Goal: Task Accomplishment & Management: Use online tool/utility

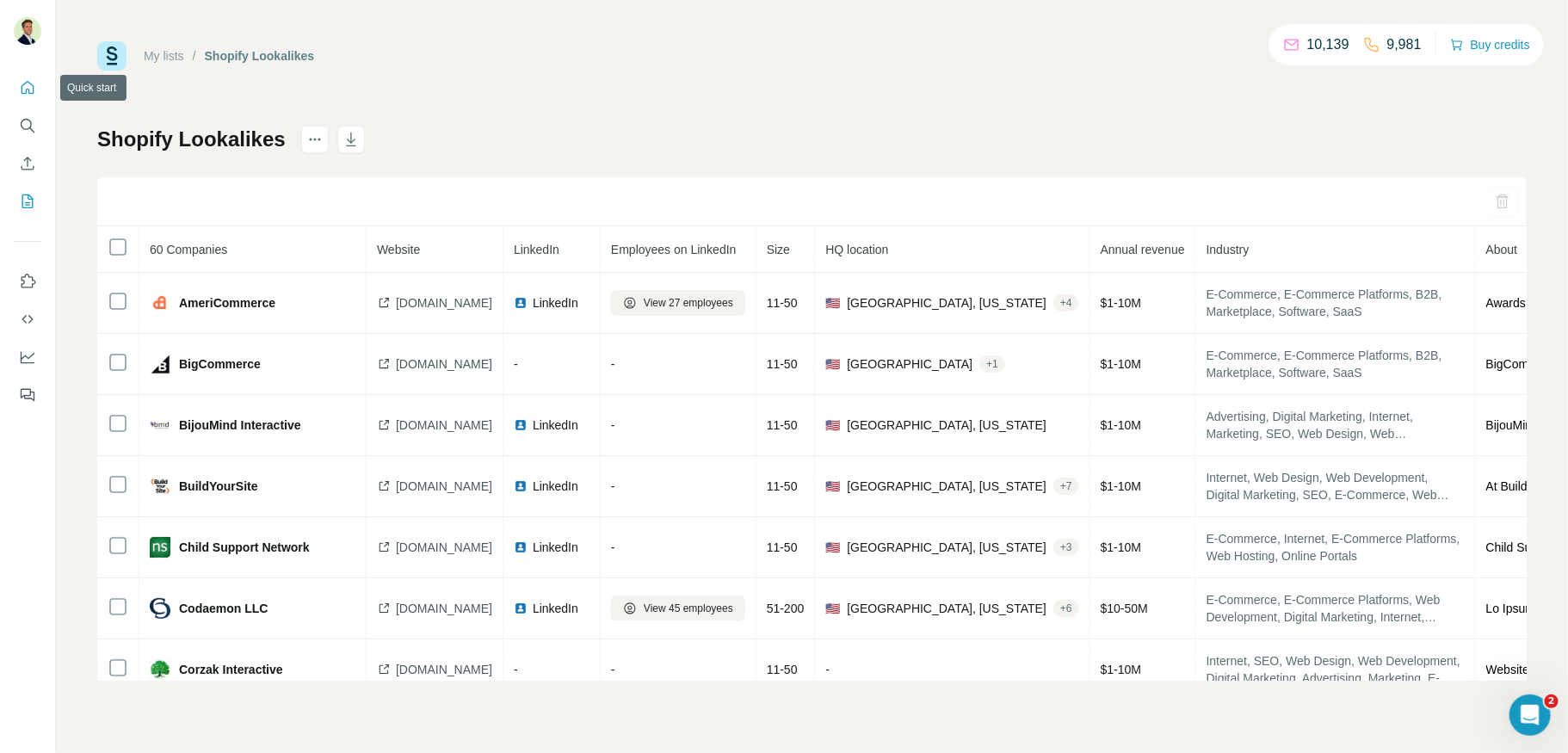
click at [26, 87] on icon "Quick start" at bounding box center [27, 88] width 17 height 17
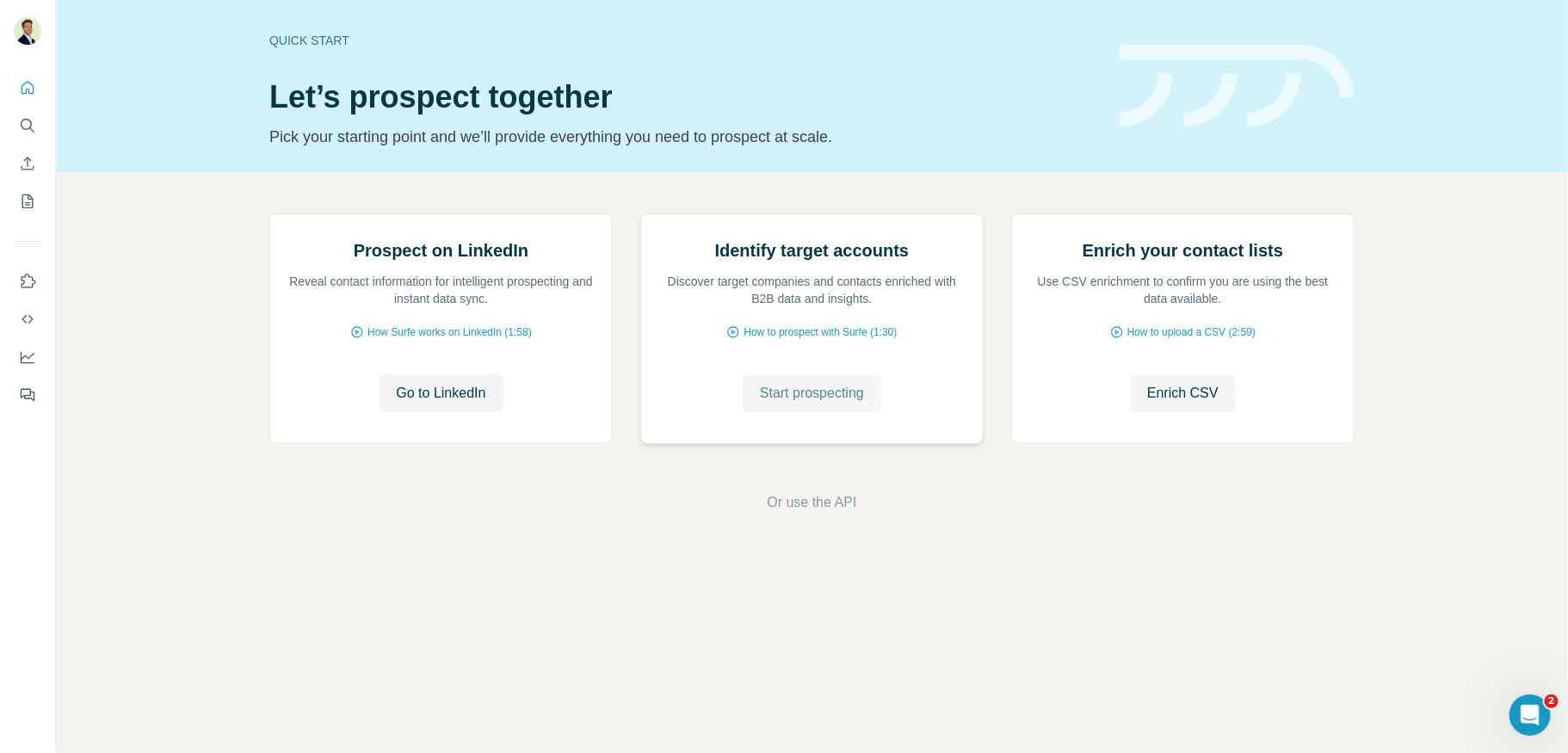
click at [827, 404] on span "Start prospecting" at bounding box center [812, 393] width 104 height 21
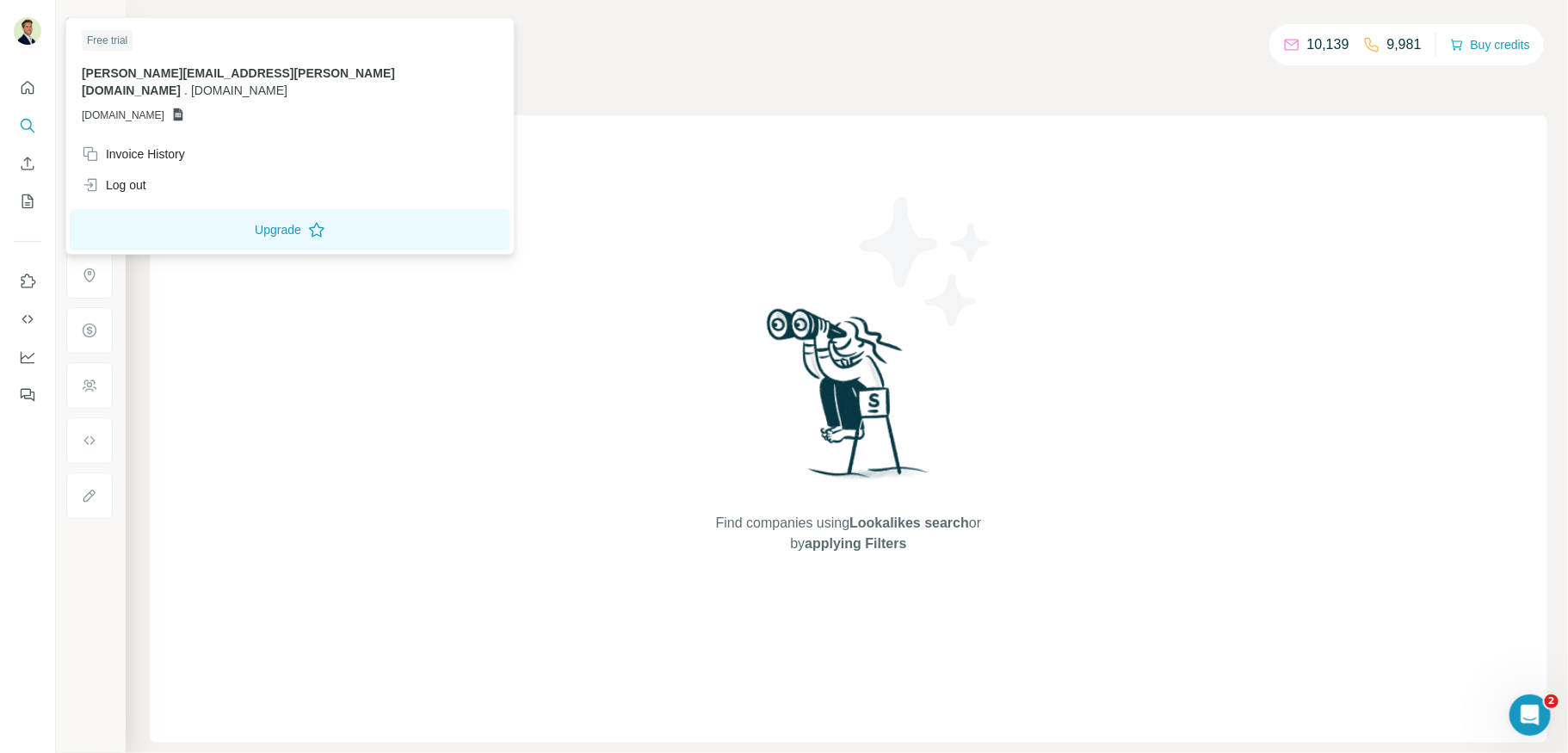
click at [35, 28] on img at bounding box center [27, 31] width 27 height 27
click at [30, 33] on img at bounding box center [27, 31] width 27 height 27
click at [499, 242] on div "Find companies using Lookalikes search or by applying Filters" at bounding box center [849, 429] width 1398 height 628
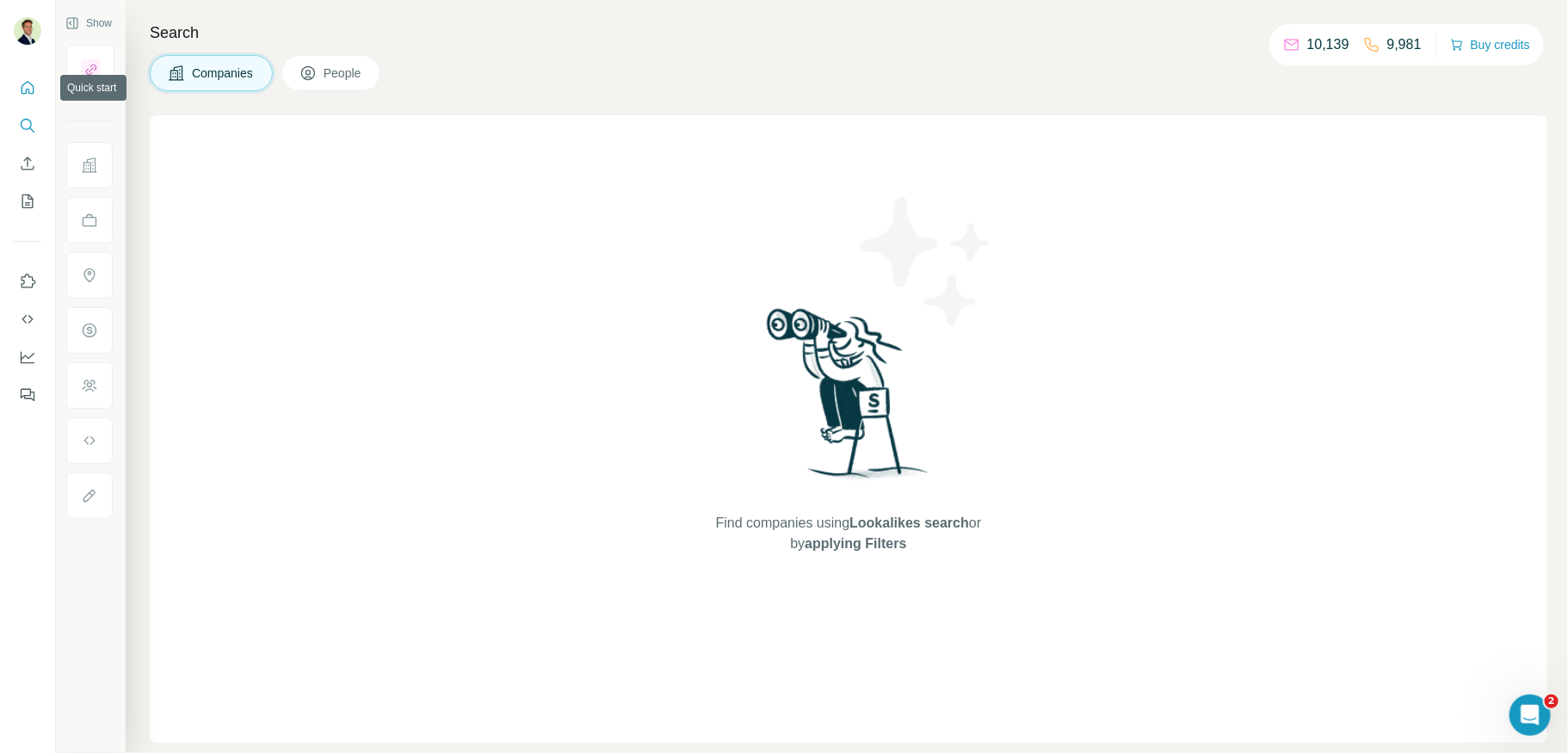
click at [33, 86] on icon "Quick start" at bounding box center [28, 87] width 13 height 13
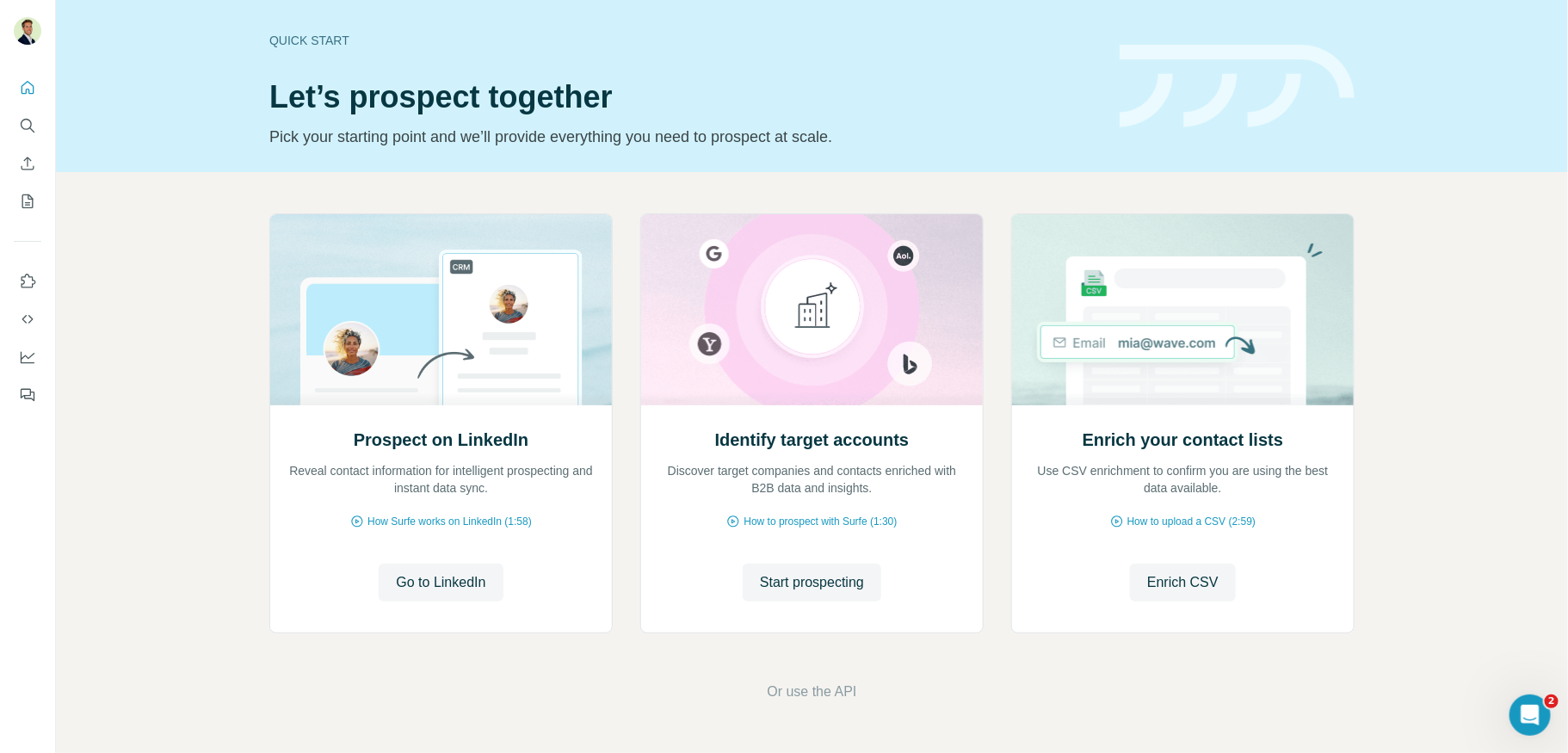
click at [125, 381] on div "Prospect on LinkedIn Reveal contact information for intelligent prospecting and…" at bounding box center [813, 458] width 1513 height 572
click at [24, 119] on icon "Search" at bounding box center [26, 124] width 11 height 11
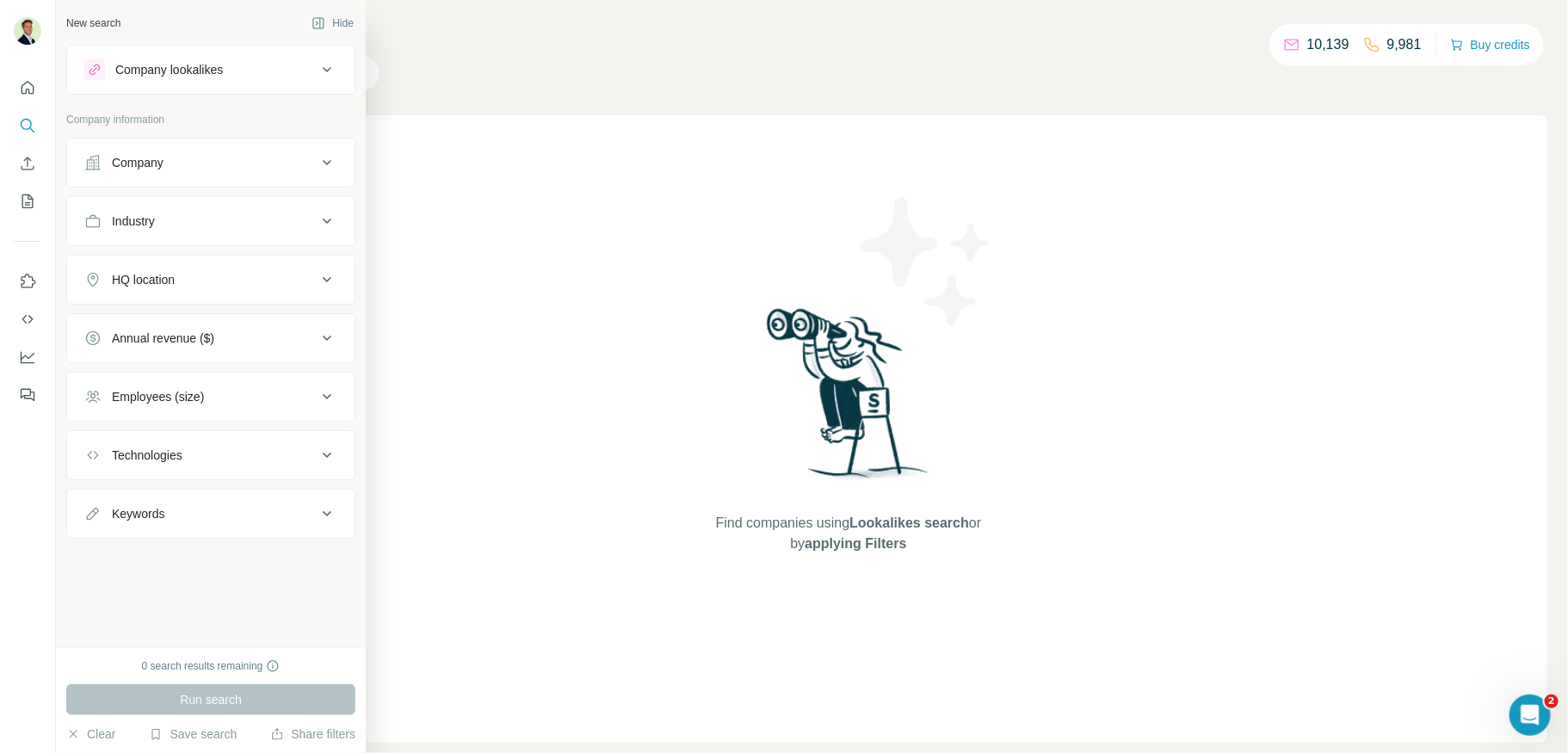
click at [168, 76] on div "Company lookalikes" at bounding box center [168, 70] width 108 height 17
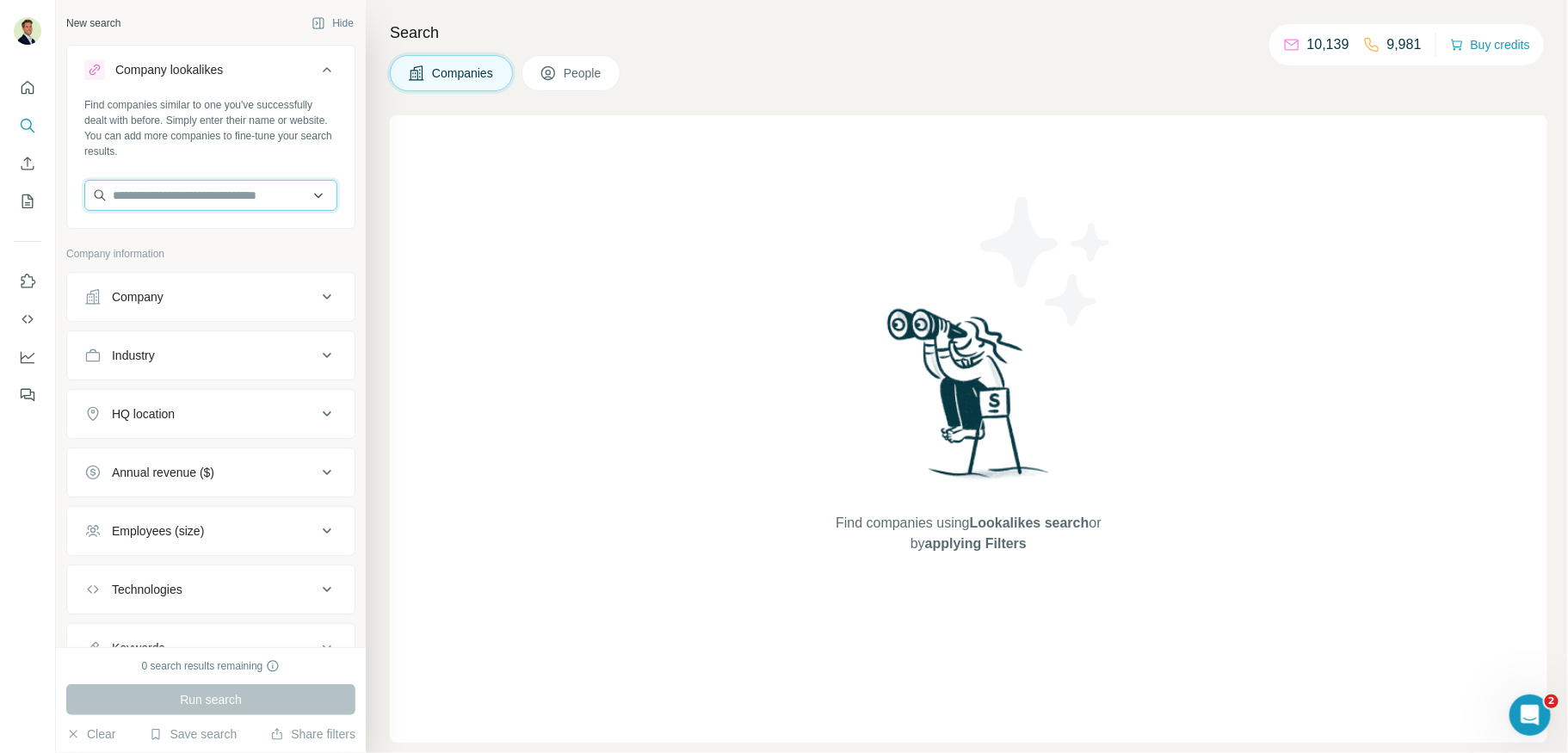
click at [168, 195] on input "text" at bounding box center [211, 195] width 253 height 31
click at [150, 303] on div "Company" at bounding box center [138, 297] width 52 height 17
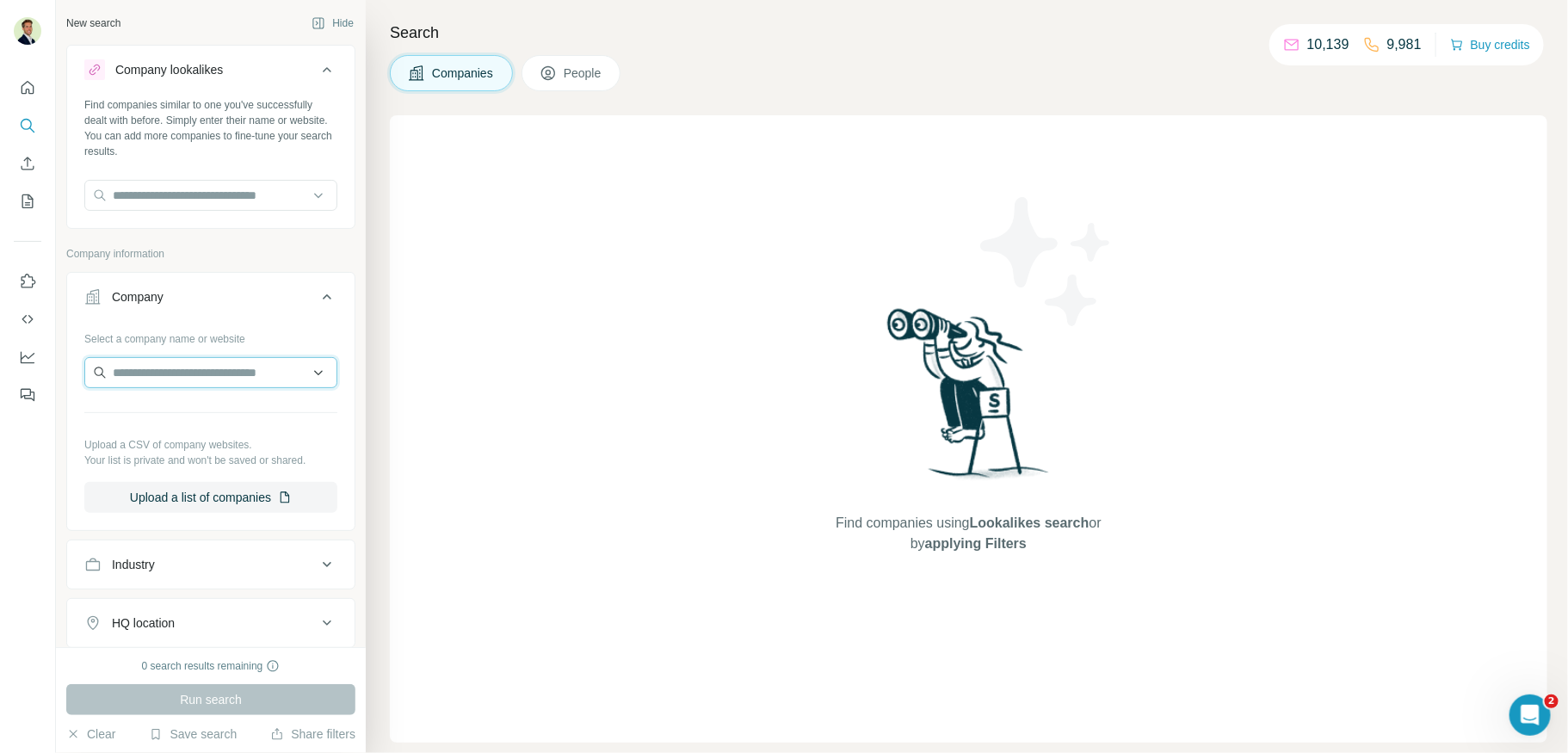
click at [164, 367] on input "text" at bounding box center [211, 373] width 253 height 31
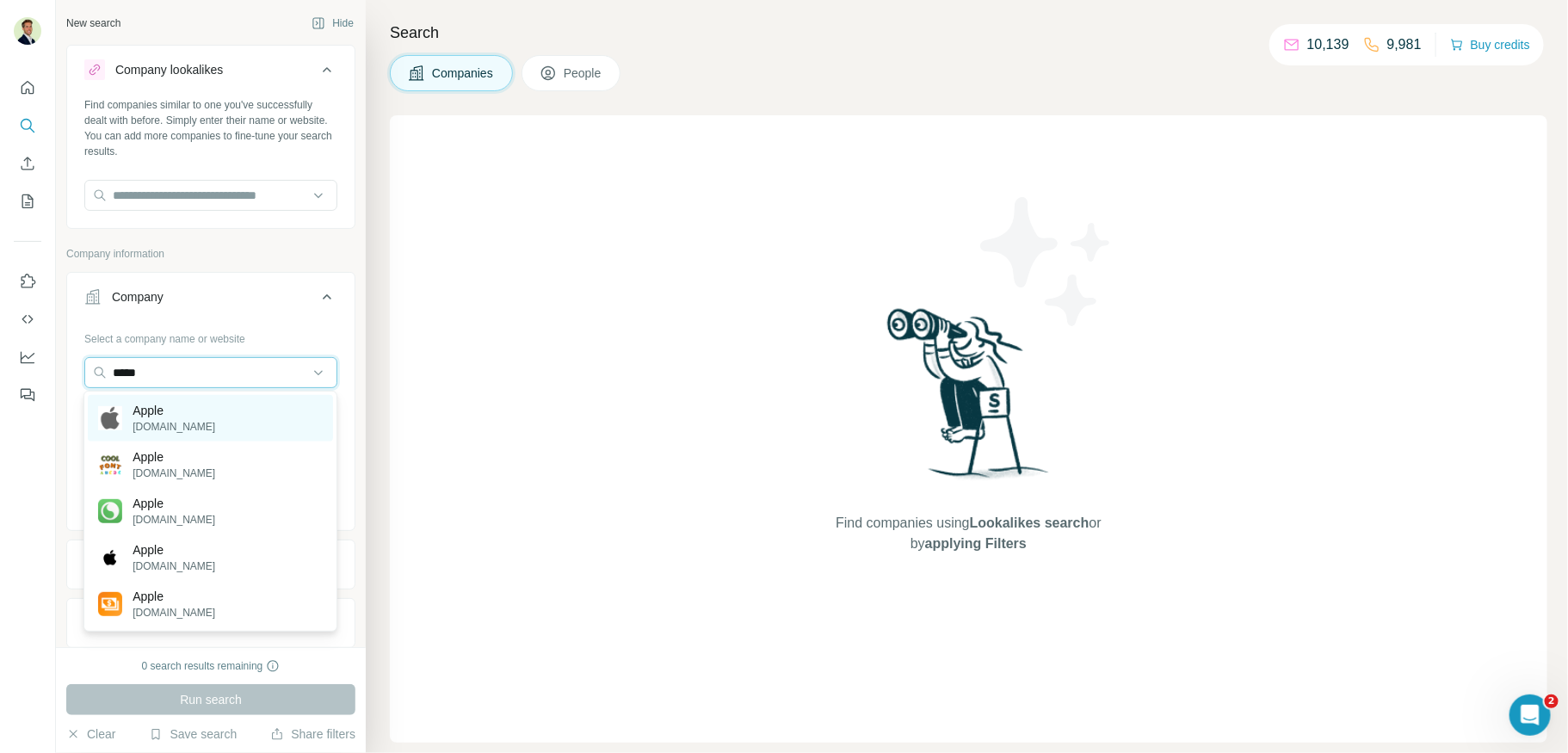
type input "*****"
click at [176, 421] on p "apple.com" at bounding box center [174, 426] width 82 height 15
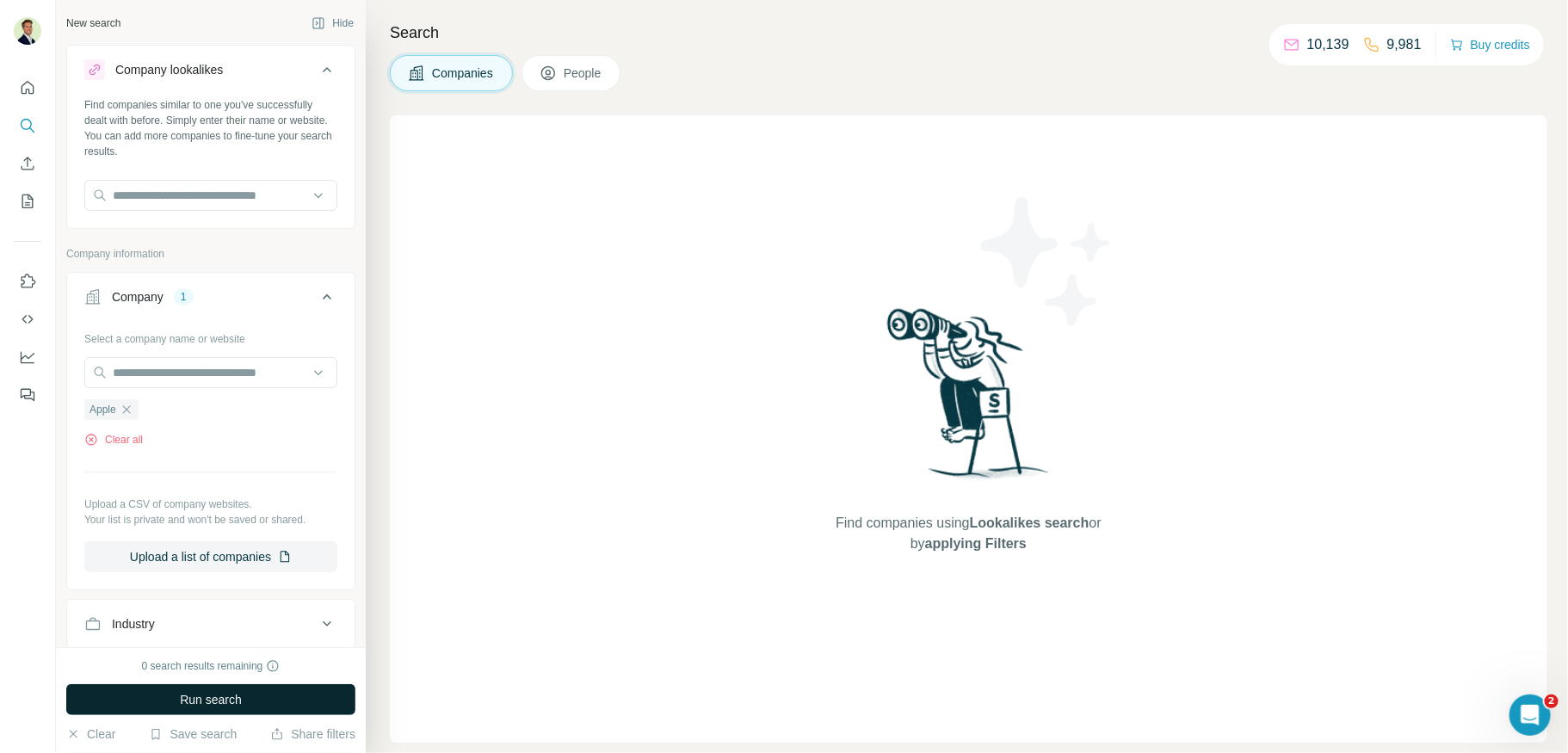
click at [207, 702] on span "Run search" at bounding box center [211, 700] width 62 height 17
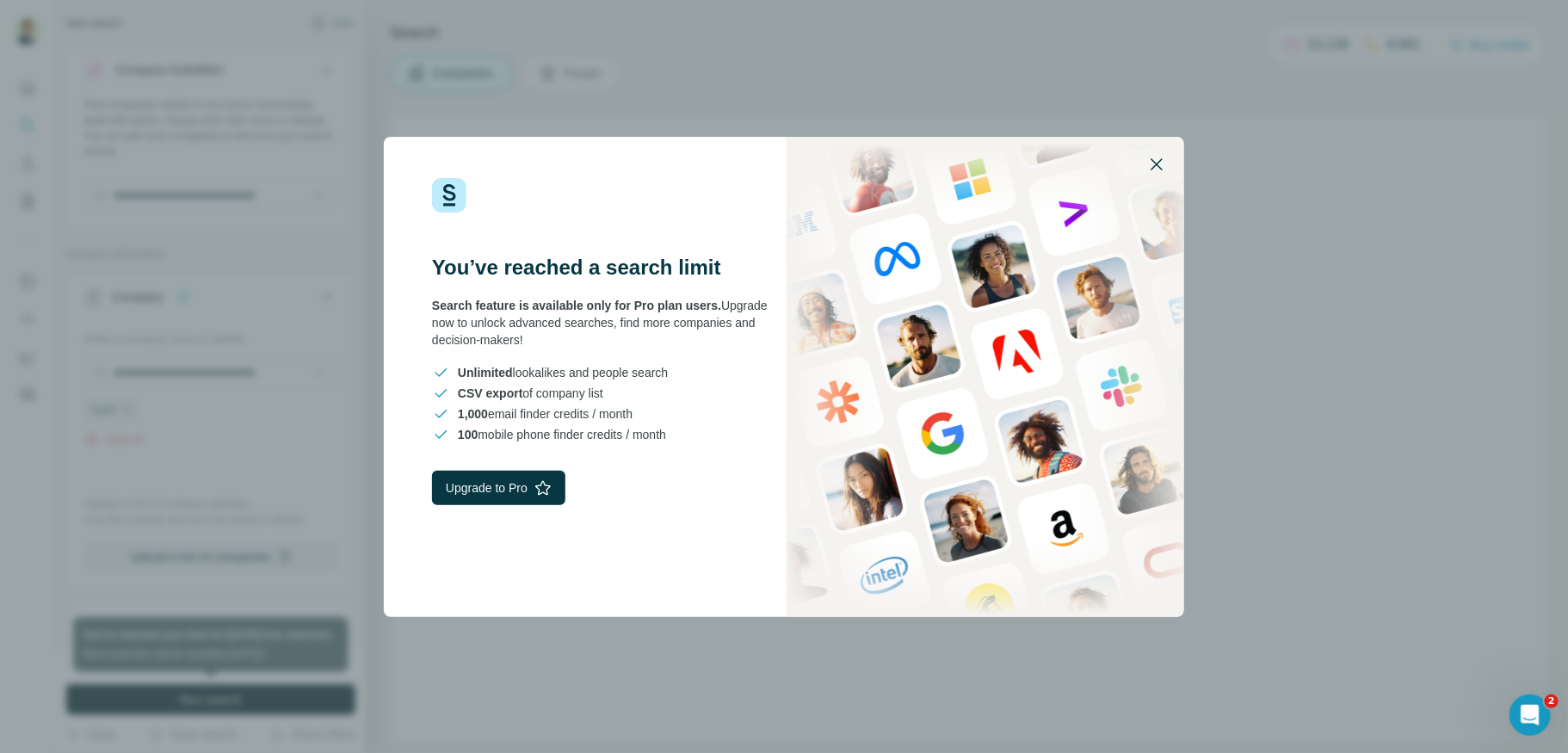
click at [1155, 161] on icon "button" at bounding box center [1156, 164] width 12 height 12
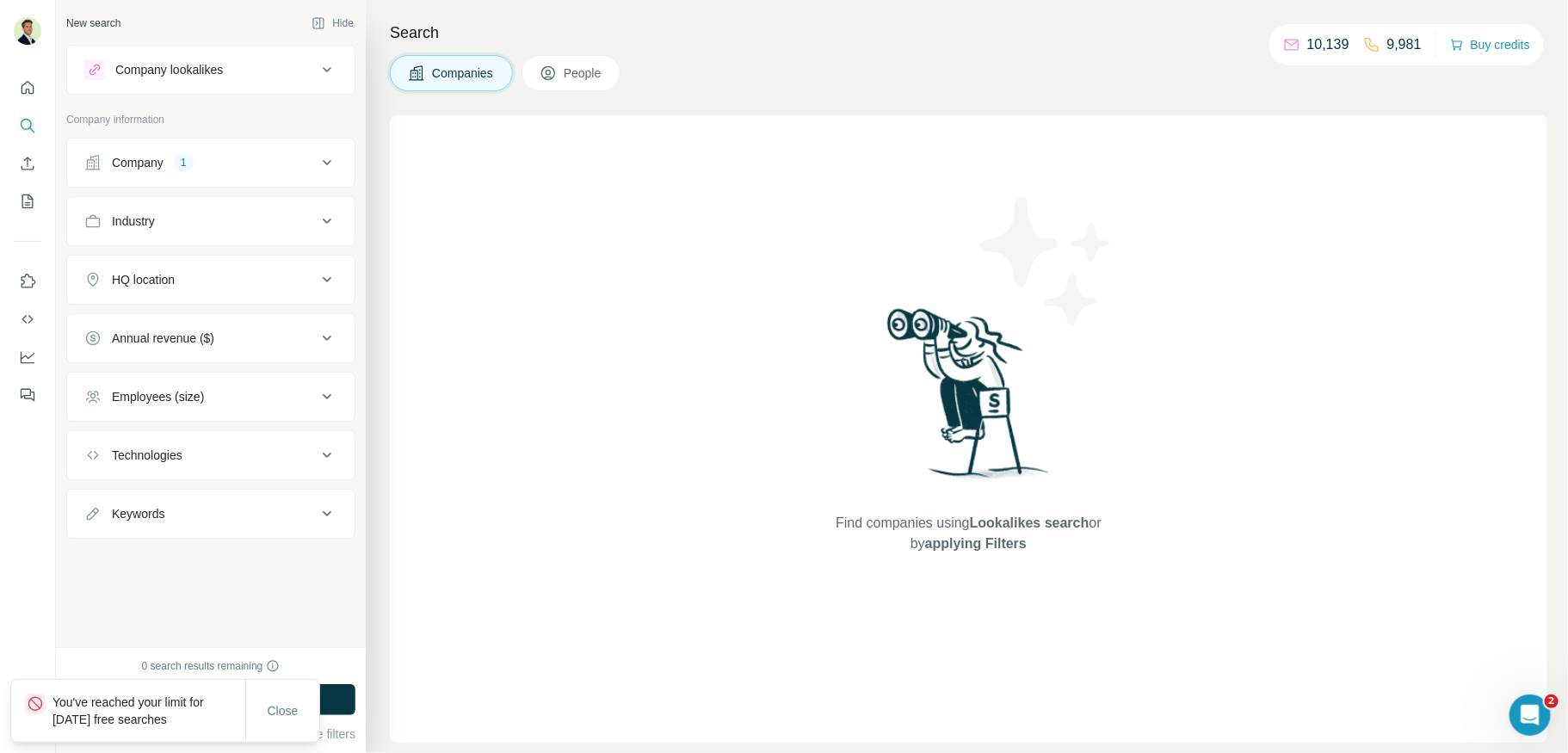
click at [171, 710] on p "You've reached your limit for [DATE] free searches" at bounding box center [148, 711] width 193 height 34
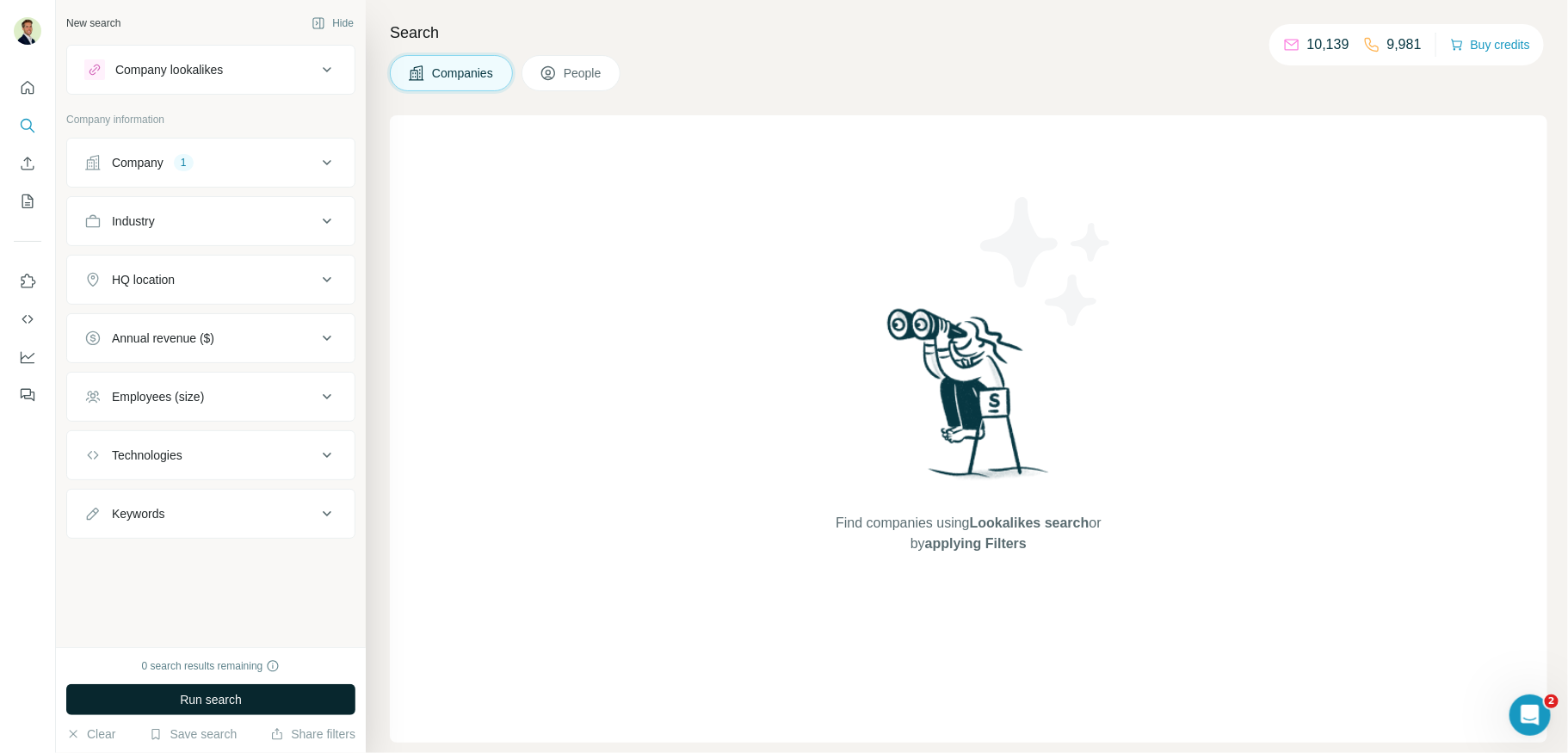
click at [190, 698] on span "Run search" at bounding box center [211, 700] width 62 height 17
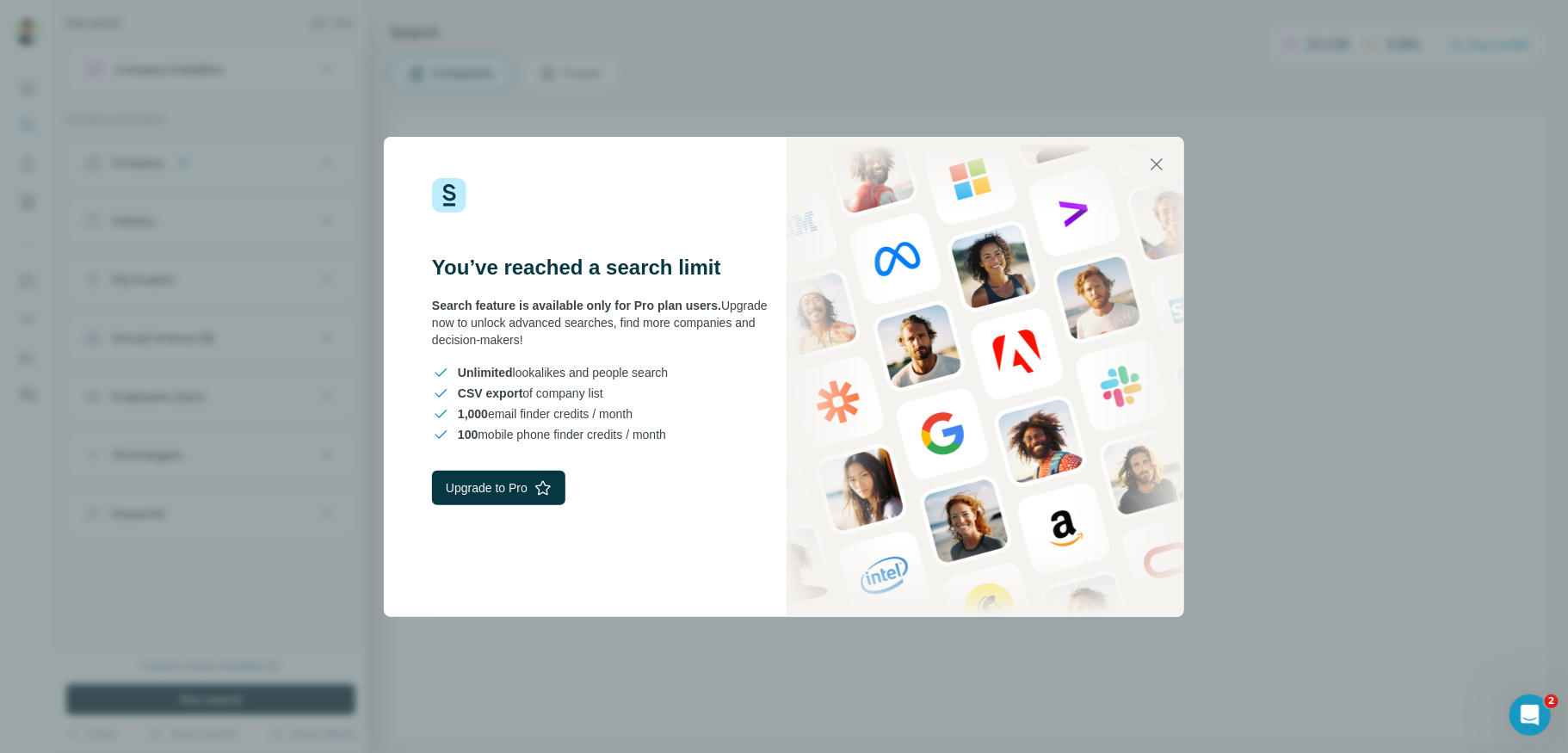
click at [616, 57] on div "You’ve reached a search limit Search feature is available only for Pro plan use…" at bounding box center [784, 376] width 1568 height 753
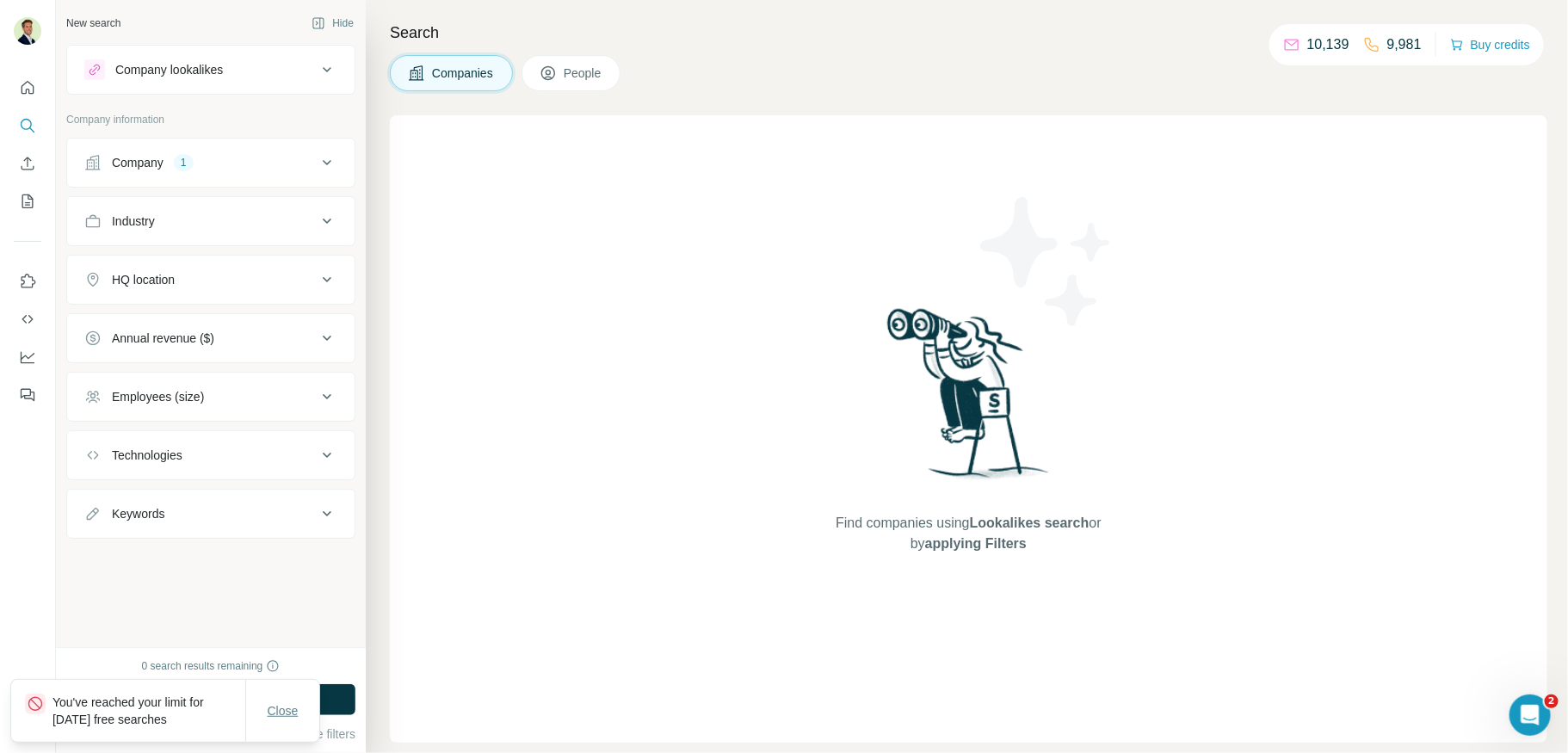
click at [284, 711] on span "Close" at bounding box center [283, 710] width 31 height 17
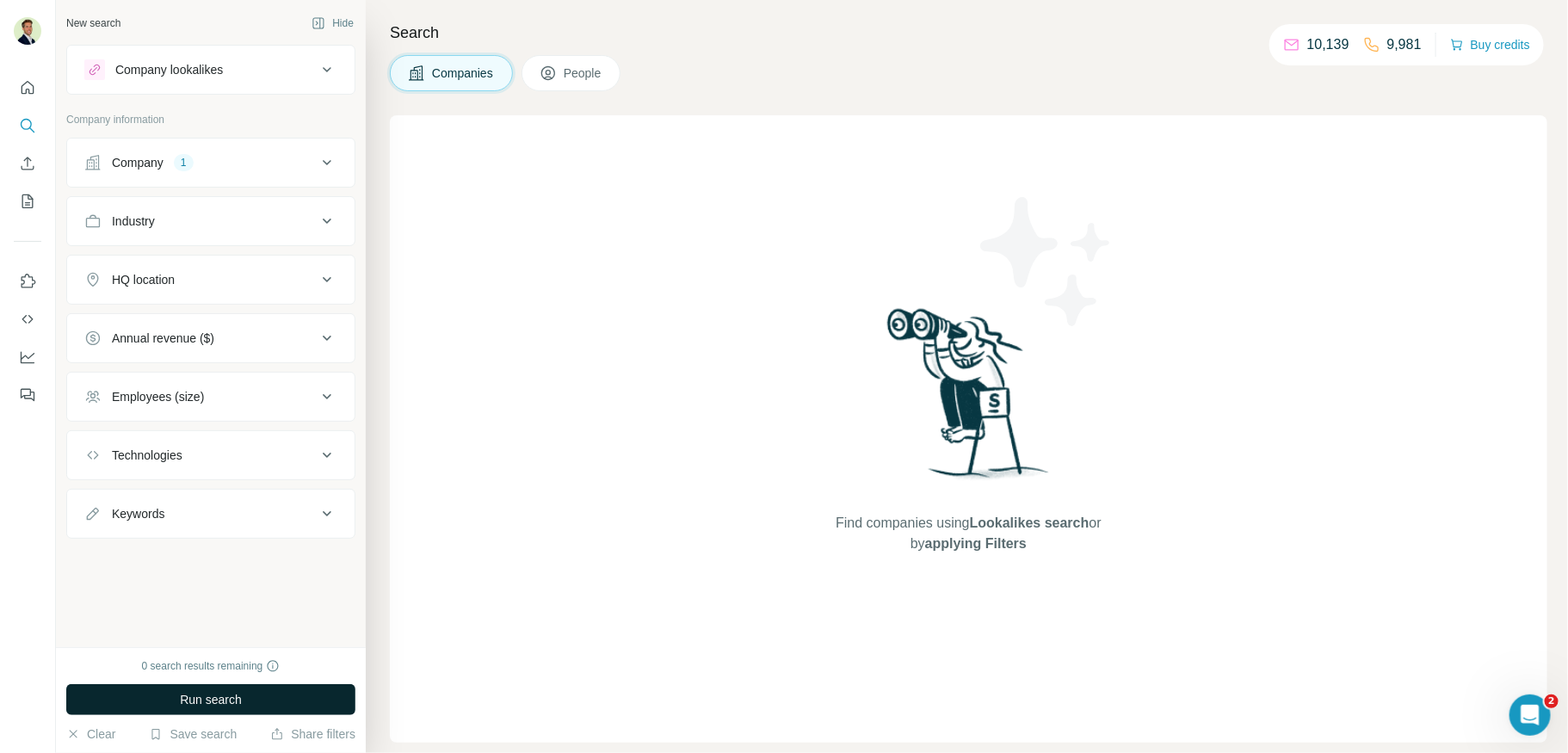
click at [214, 695] on span "Run search" at bounding box center [211, 700] width 62 height 17
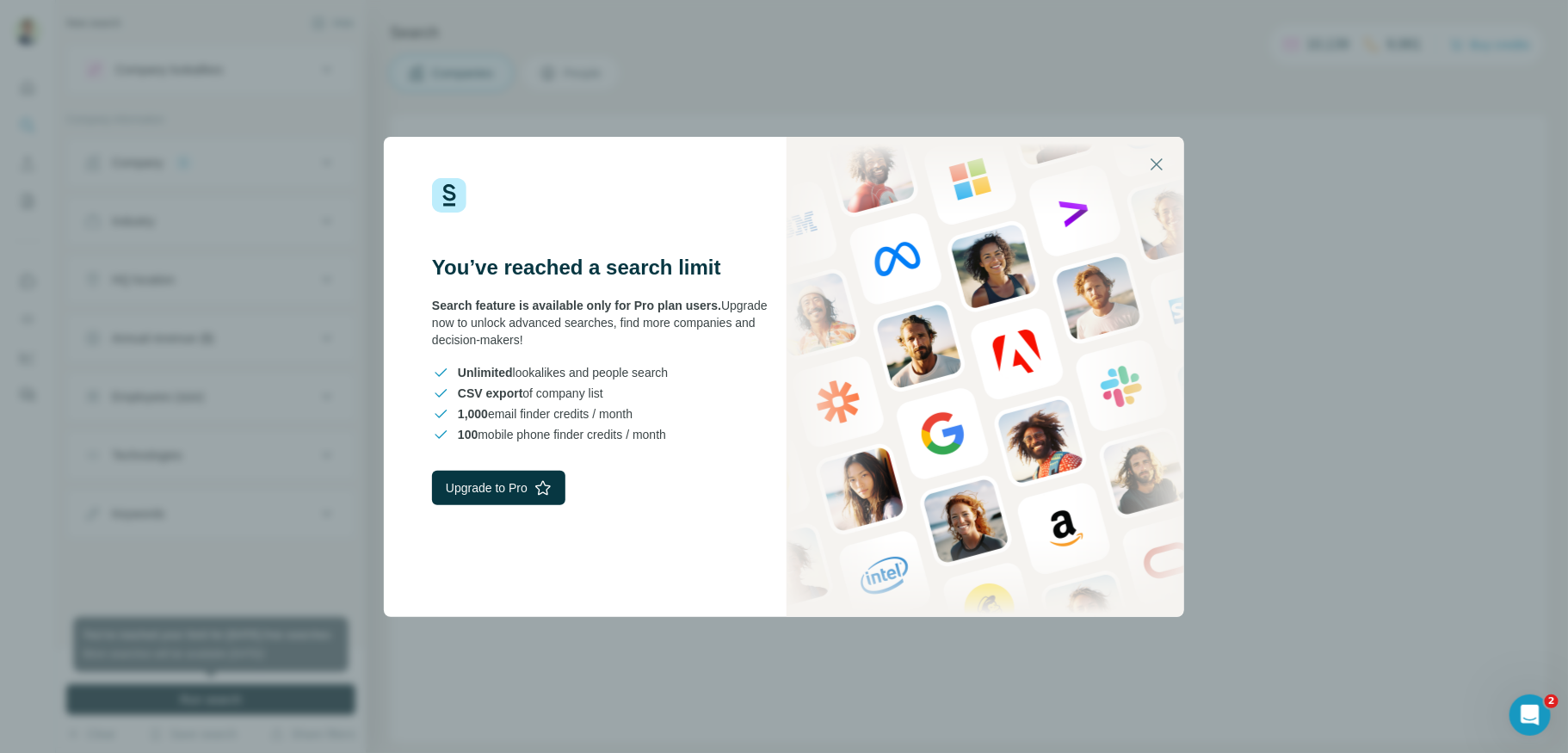
click at [1289, 272] on div "You’ve reached a search limit Search feature is available only for Pro plan use…" at bounding box center [784, 376] width 1568 height 753
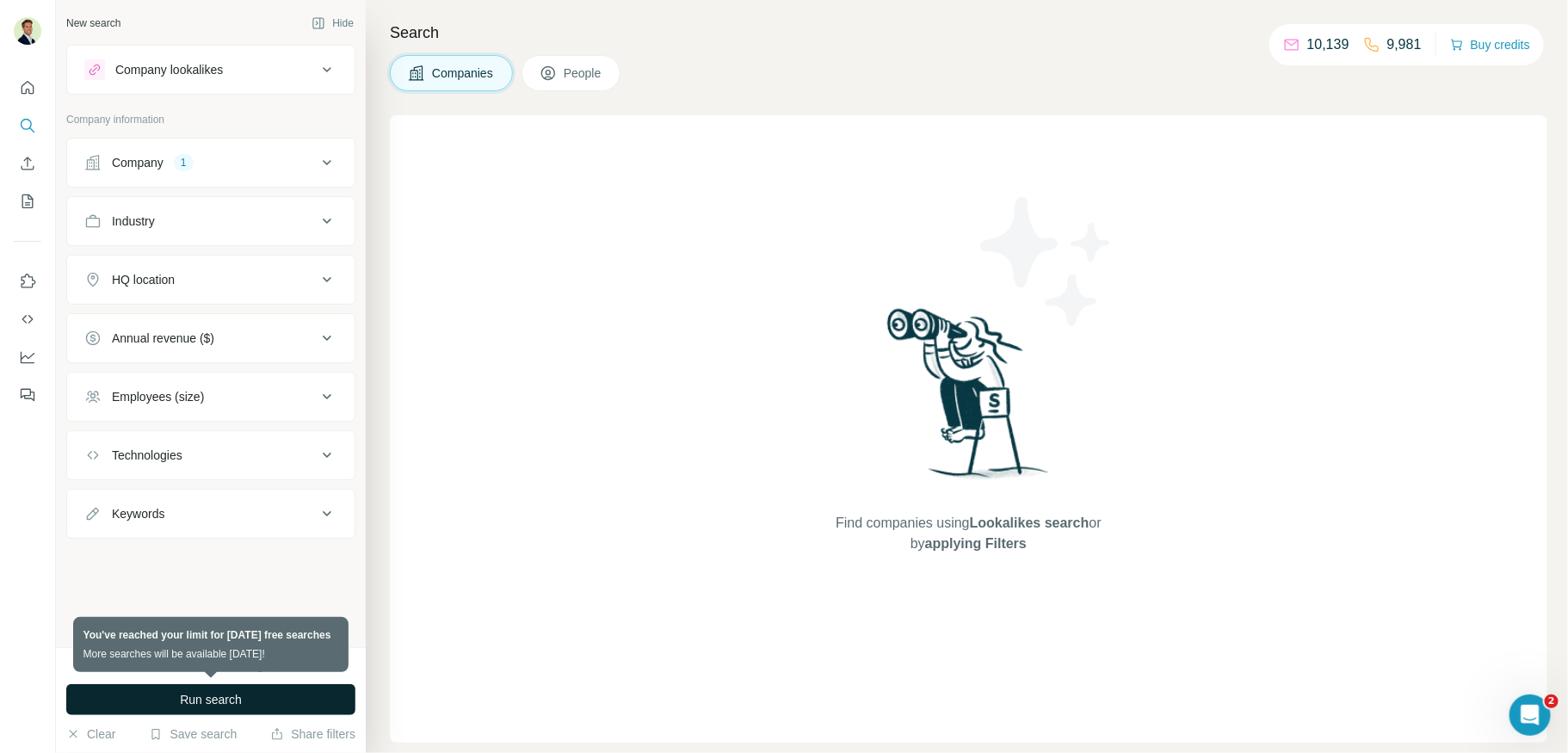
click at [162, 705] on button "Run search" at bounding box center [211, 700] width 290 height 31
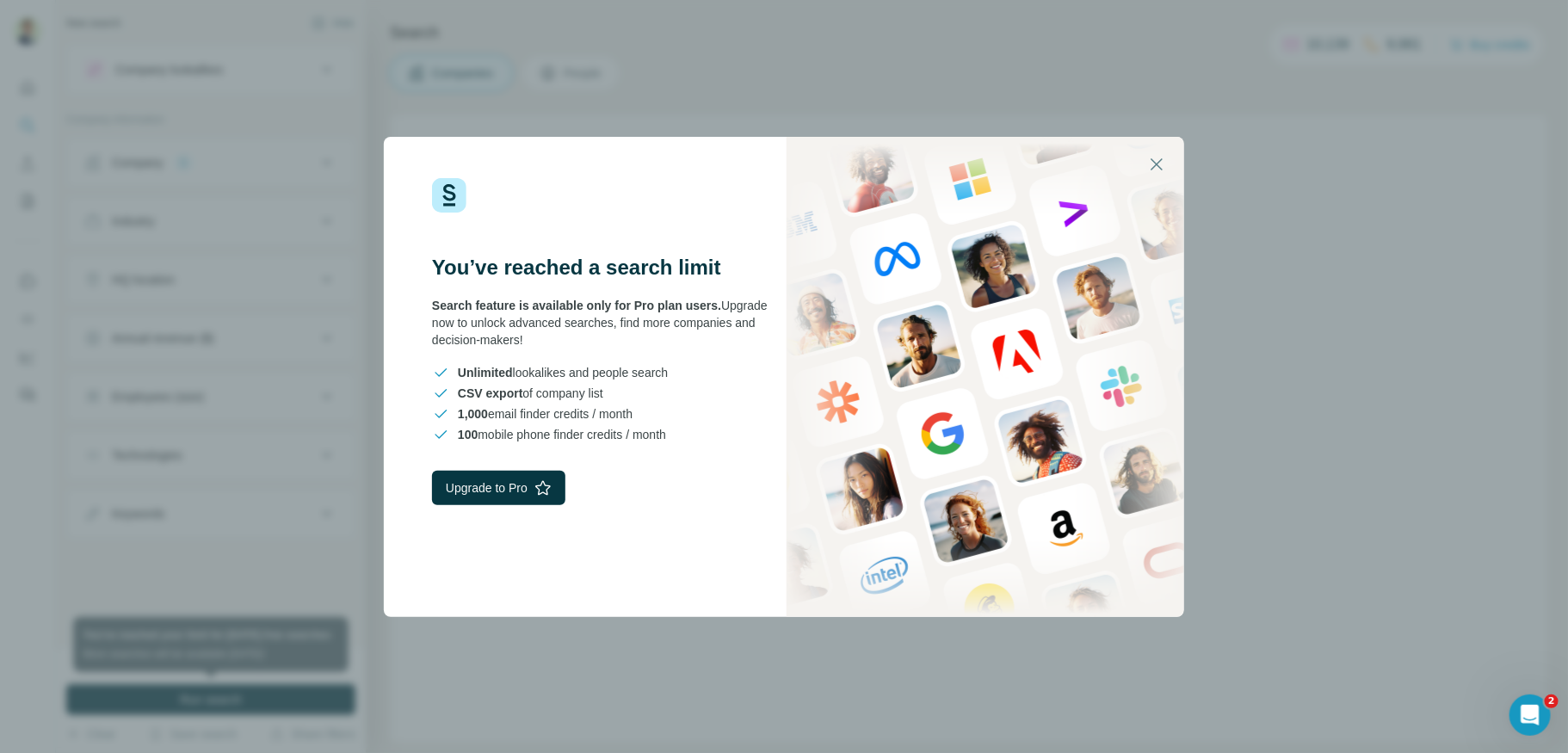
click at [1354, 431] on div "You’ve reached a search limit Search feature is available only for Pro plan use…" at bounding box center [784, 376] width 1568 height 753
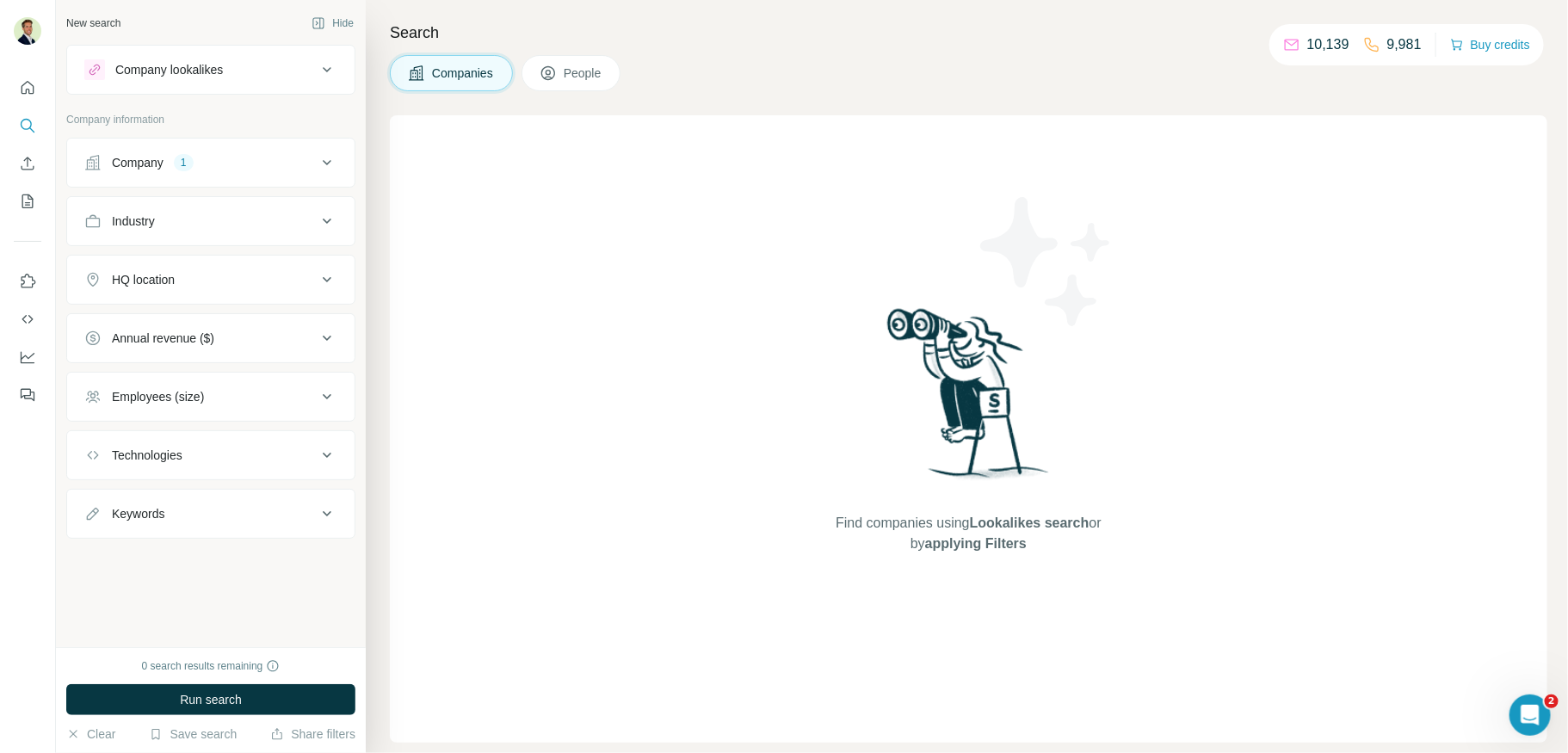
click at [185, 670] on div "0 search results remaining" at bounding box center [211, 666] width 138 height 15
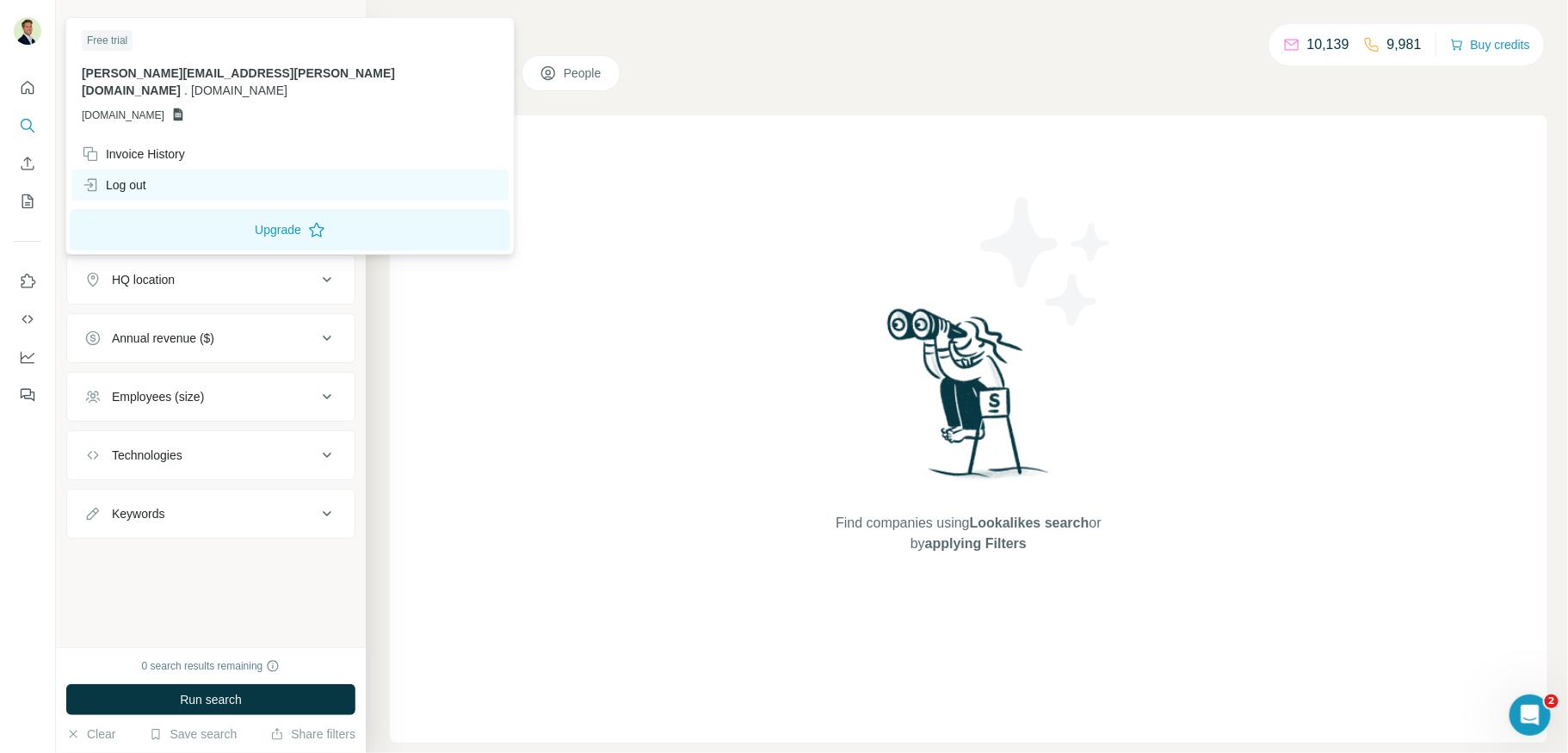
click at [138, 176] on div "Log out" at bounding box center [113, 185] width 64 height 17
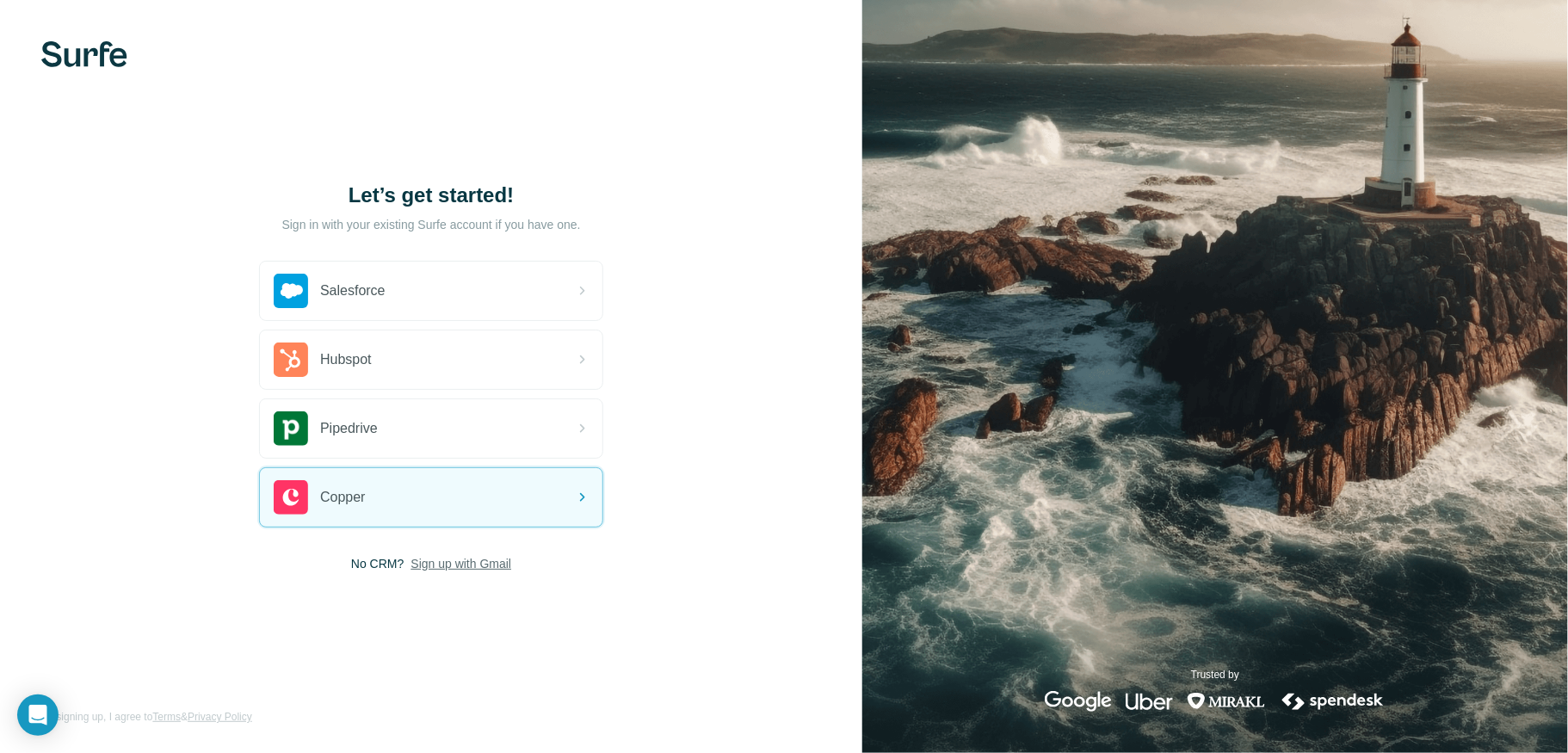
click at [470, 558] on span "Sign up with Gmail" at bounding box center [461, 564] width 100 height 17
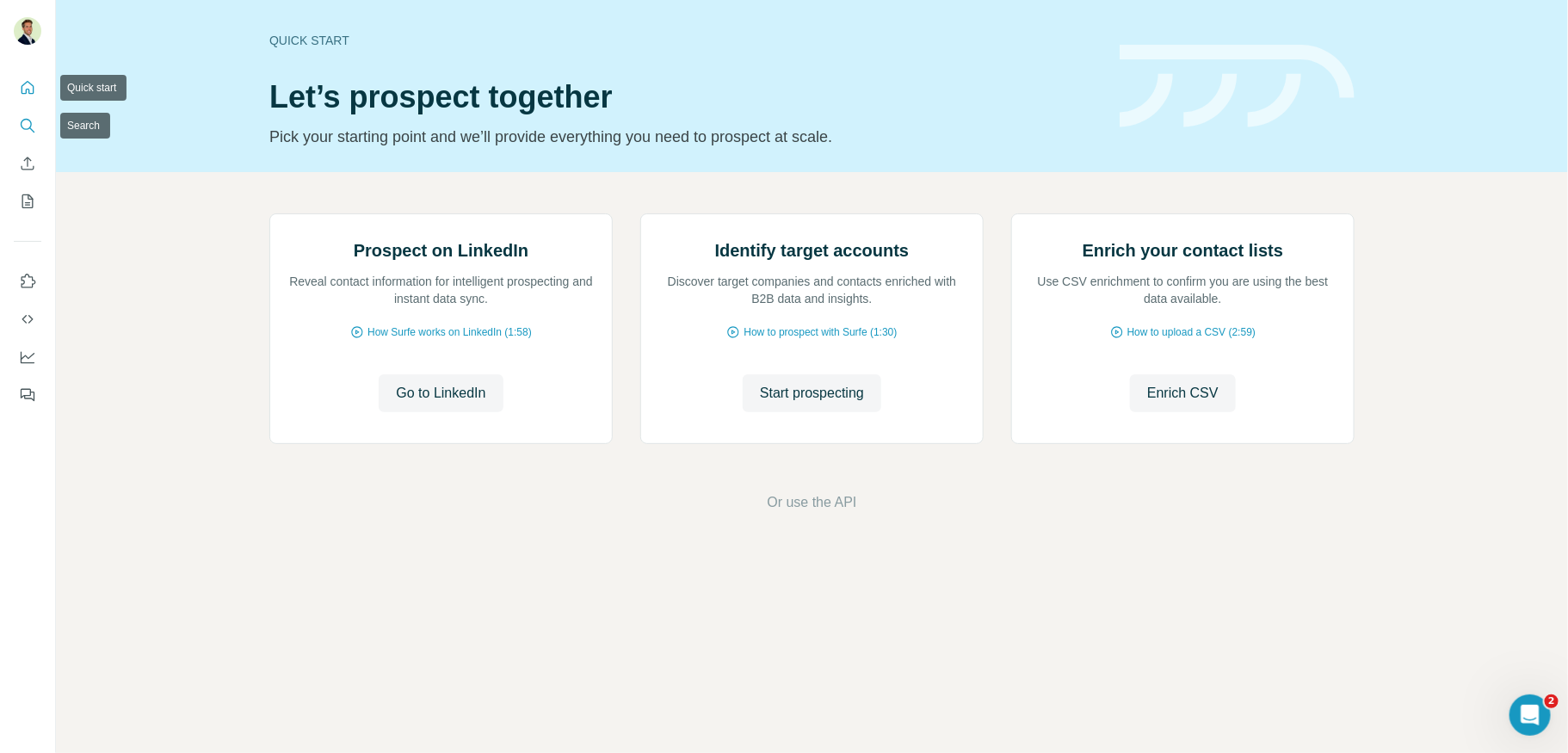
click at [26, 121] on icon "Search" at bounding box center [27, 125] width 17 height 17
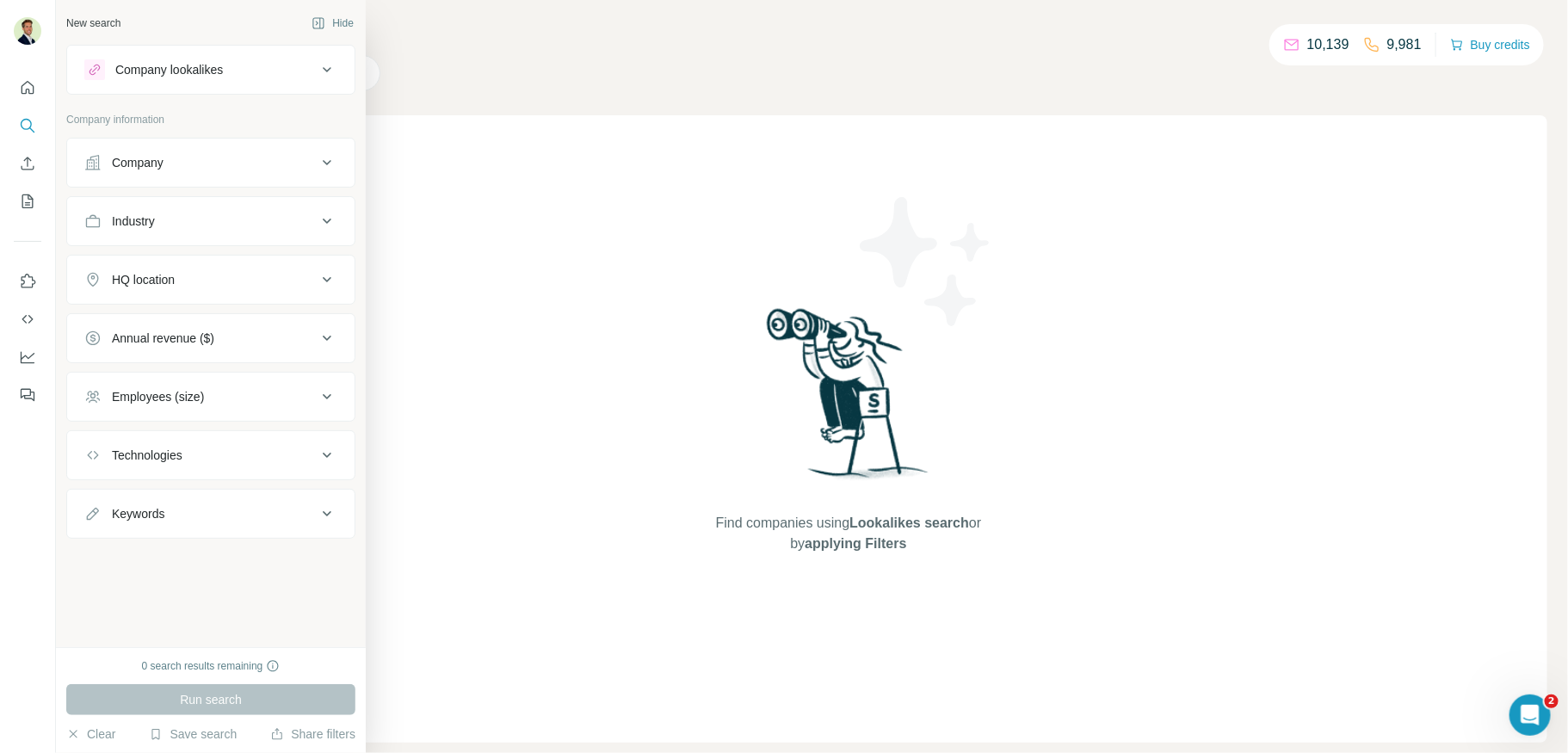
click at [155, 183] on div "Company" at bounding box center [211, 162] width 290 height 50
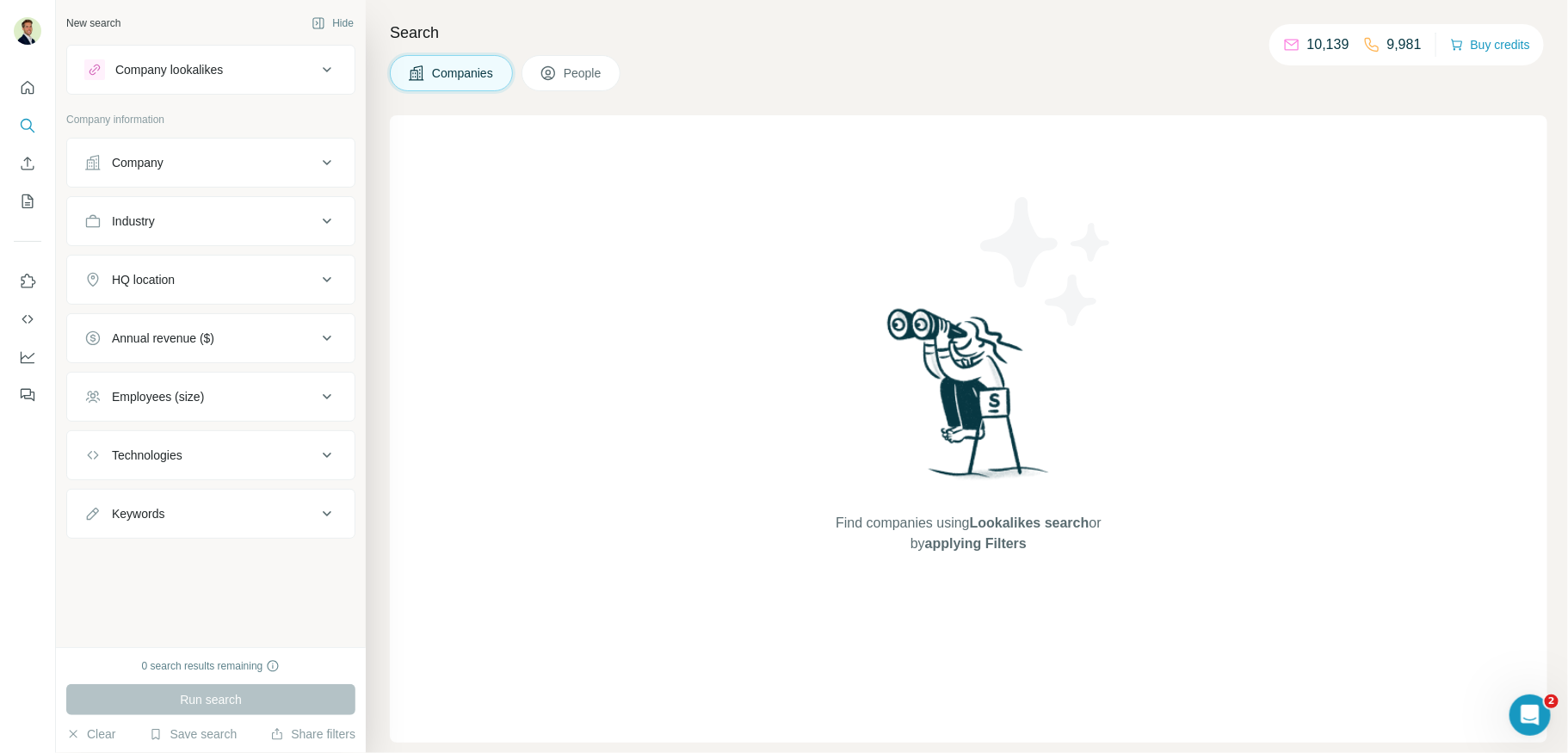
click at [155, 162] on div "Company" at bounding box center [138, 162] width 52 height 17
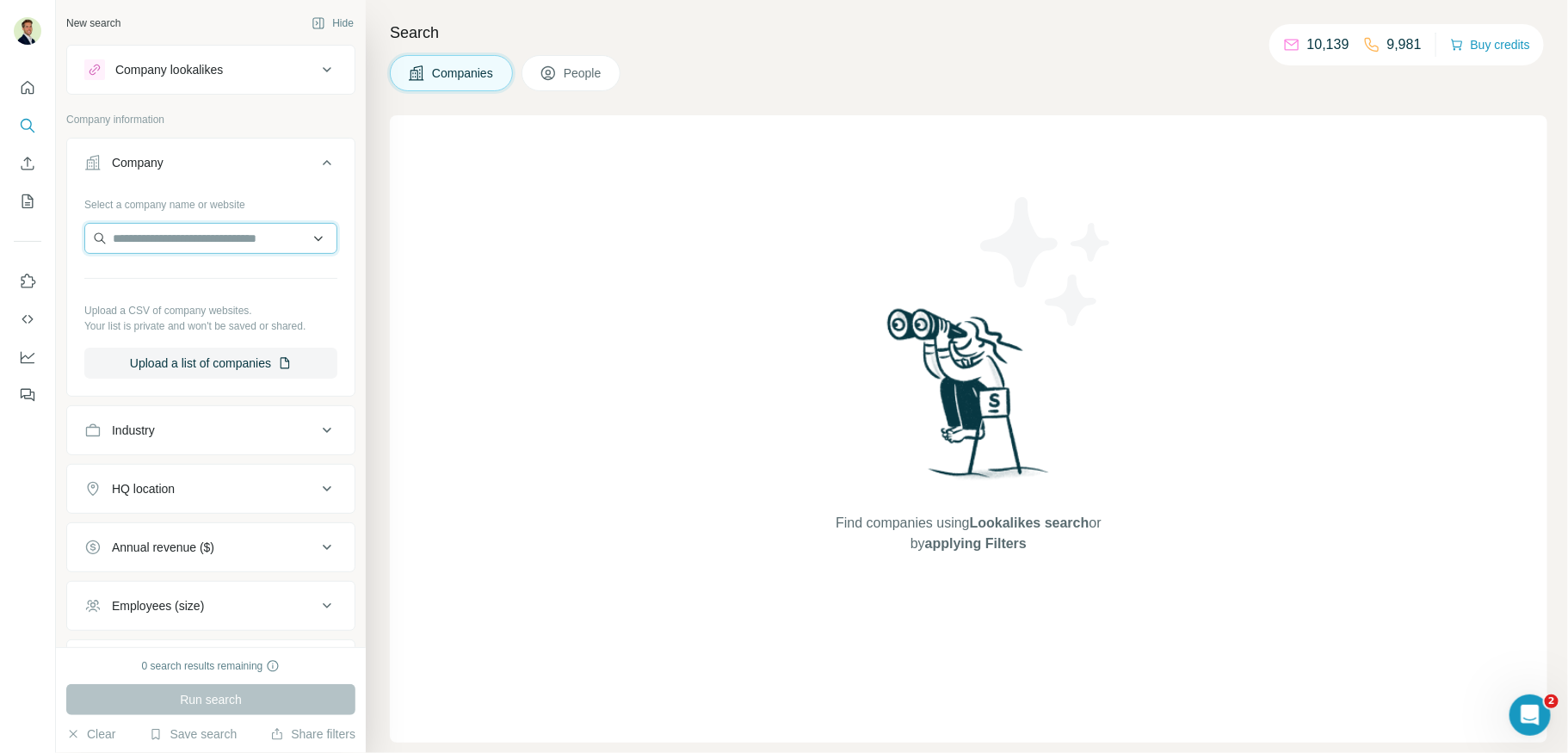
click at [161, 251] on input "text" at bounding box center [211, 238] width 253 height 31
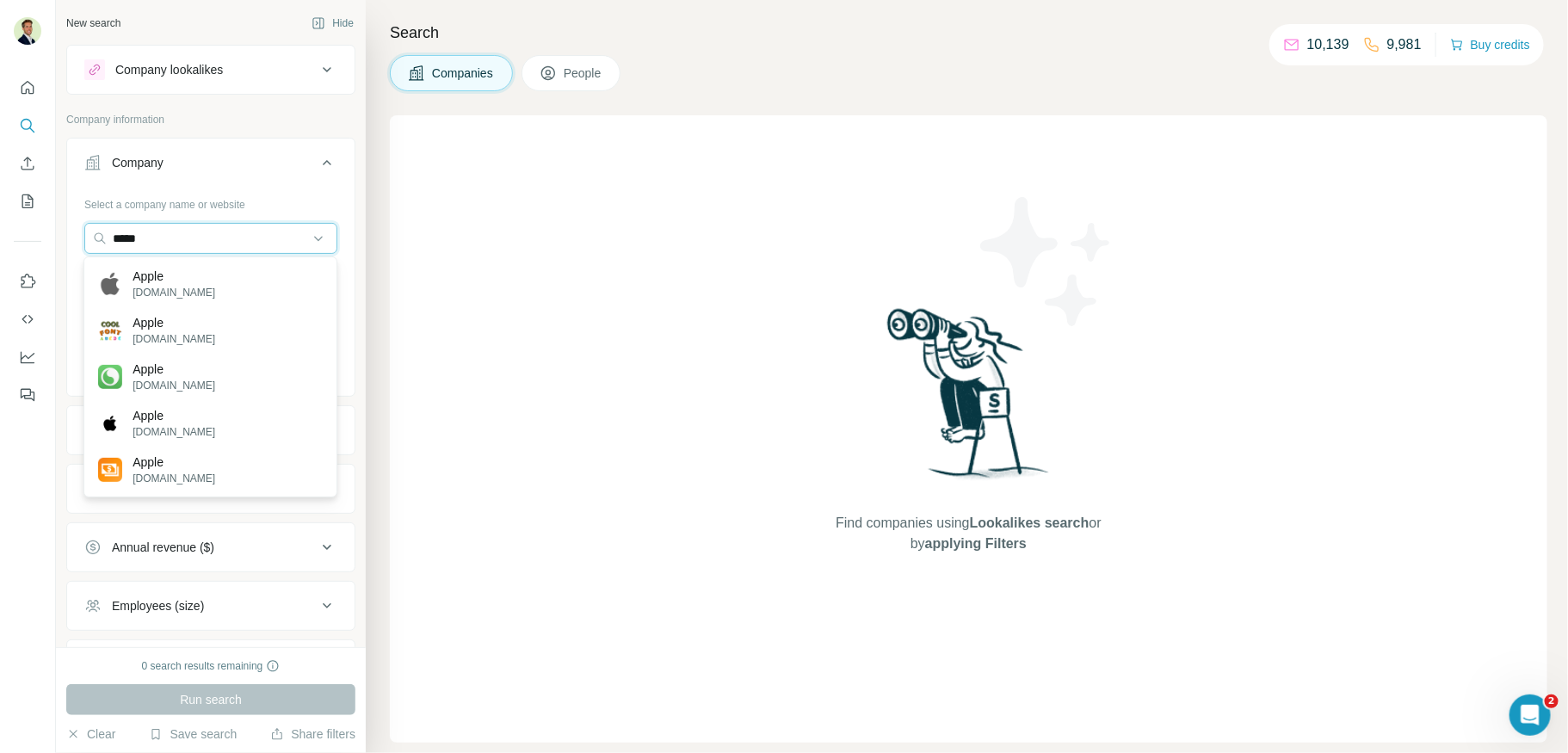
type input "*****"
drag, startPoint x: 177, startPoint y: 277, endPoint x: 195, endPoint y: 274, distance: 18.2
click at [195, 274] on div "Apple apple.com" at bounding box center [210, 283] width 245 height 46
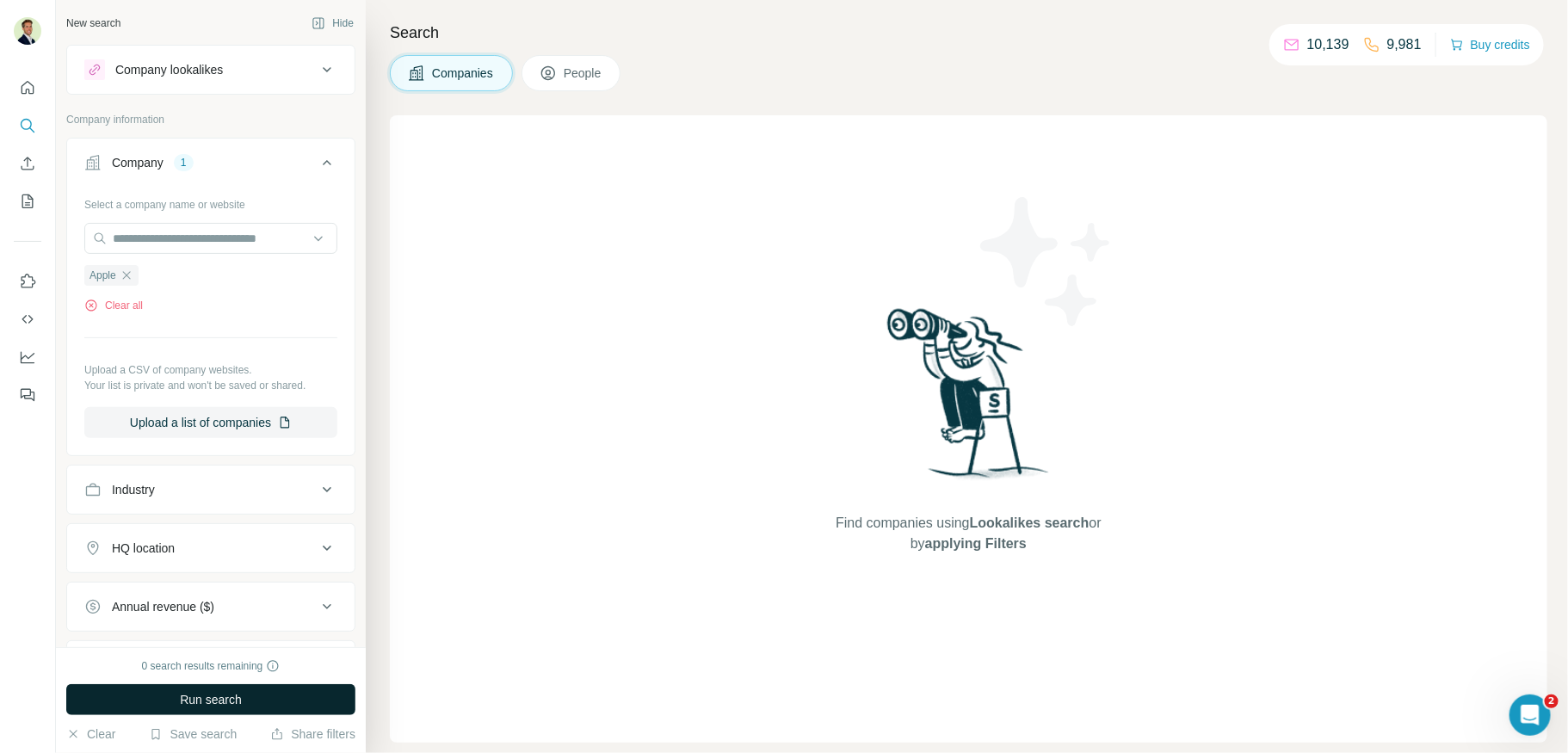
click at [231, 699] on span "Run search" at bounding box center [211, 700] width 62 height 17
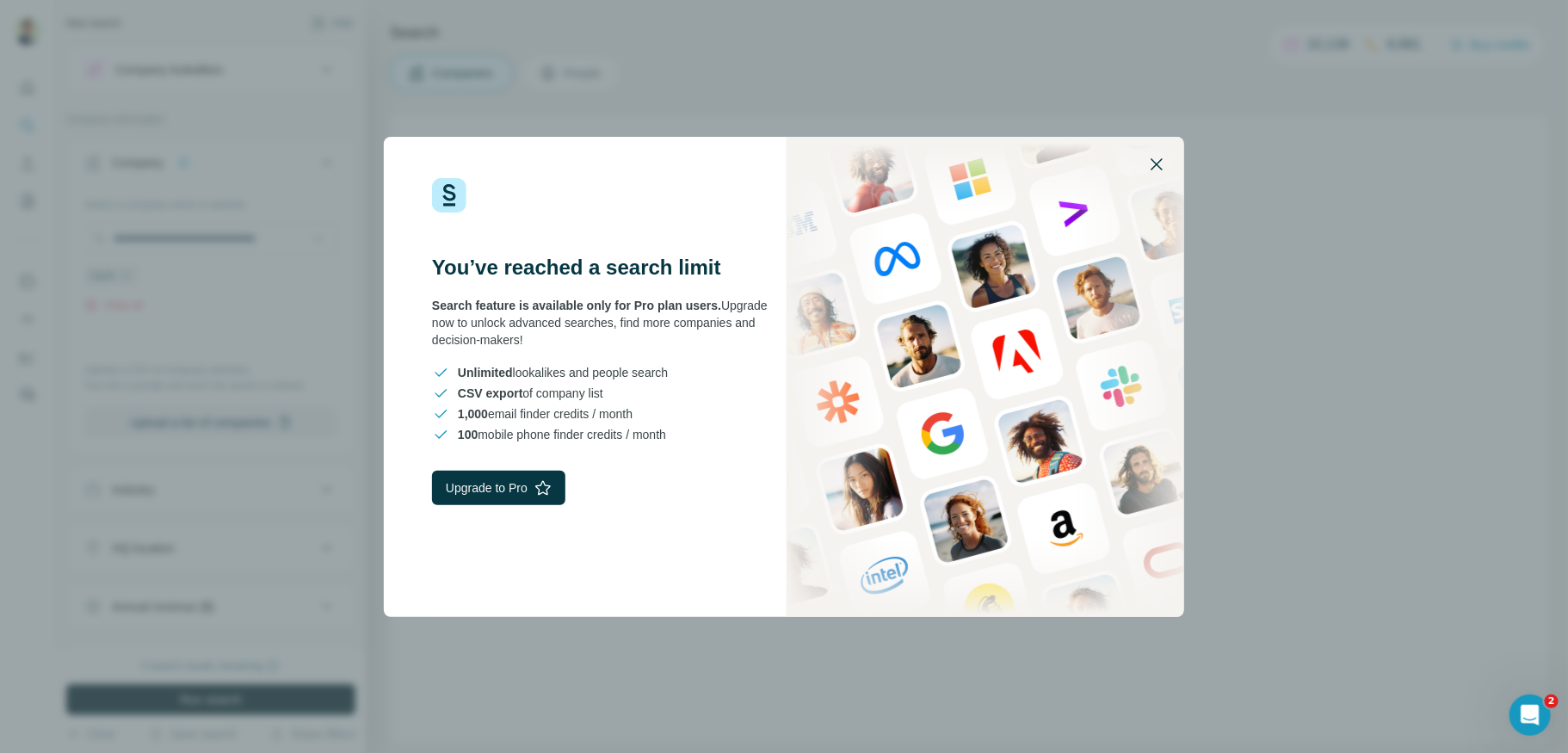
click at [1154, 172] on icon "button" at bounding box center [1156, 164] width 21 height 21
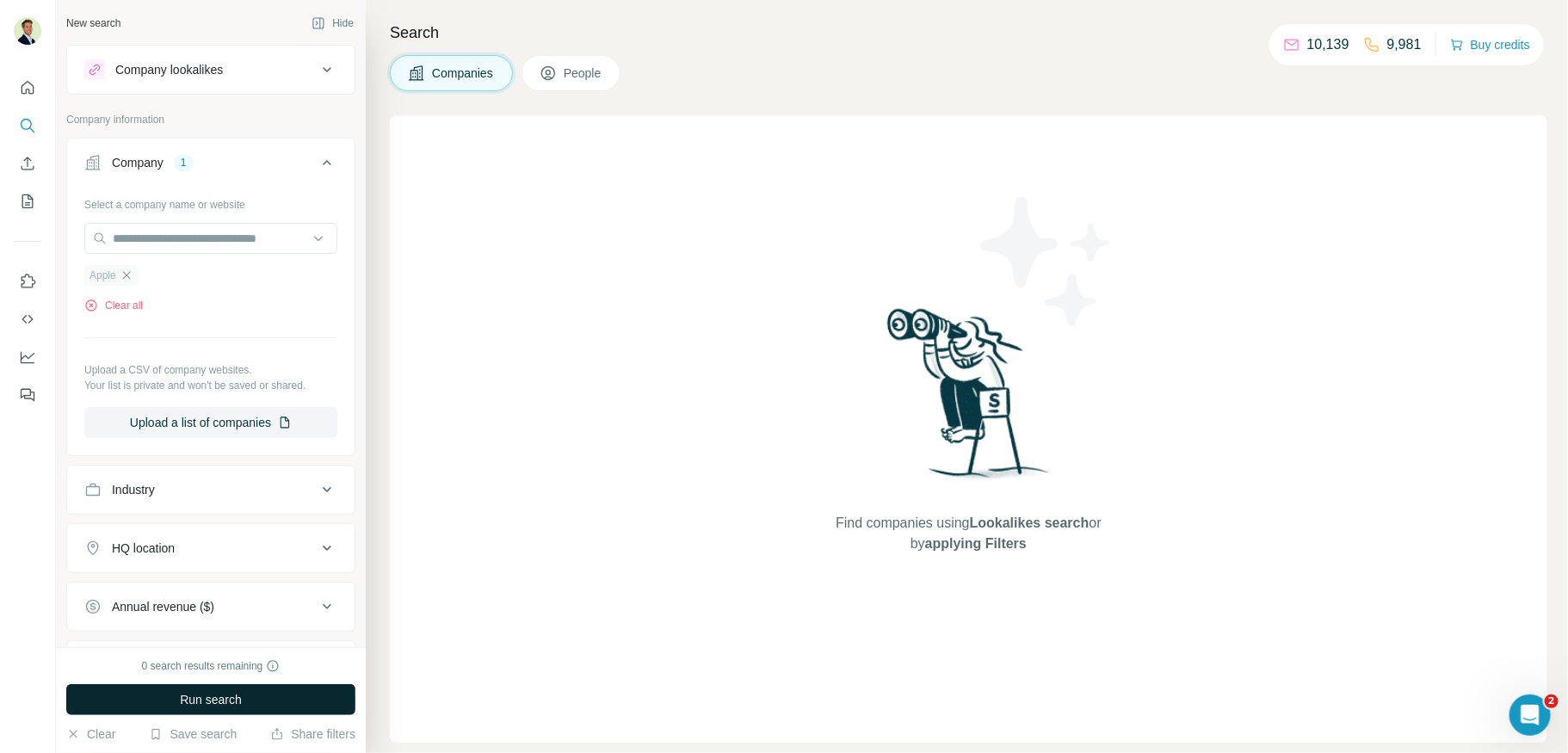
click at [121, 272] on icon "button" at bounding box center [126, 275] width 14 height 14
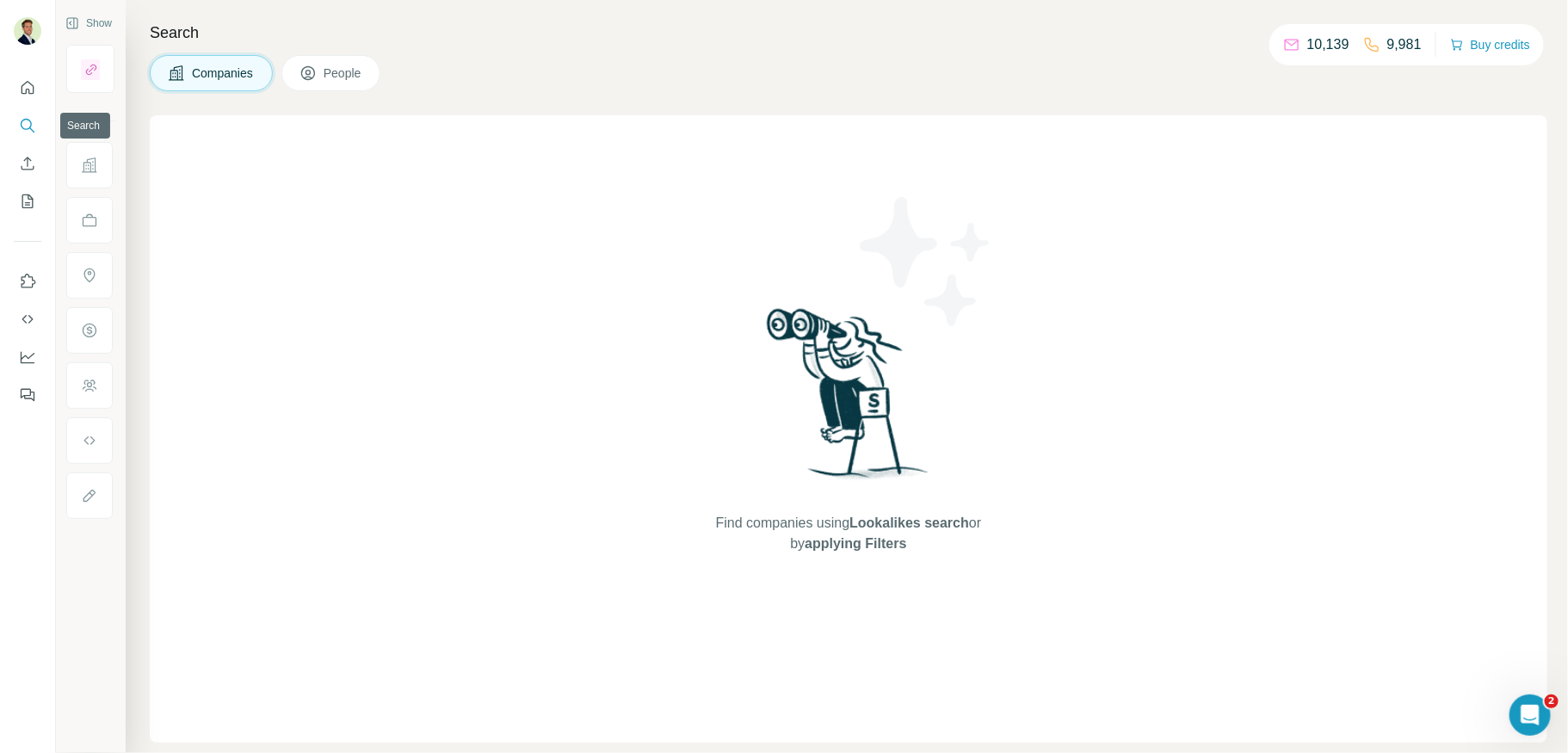
click at [29, 129] on icon "Search" at bounding box center [27, 125] width 17 height 17
click at [24, 89] on icon "Quick start" at bounding box center [27, 88] width 17 height 17
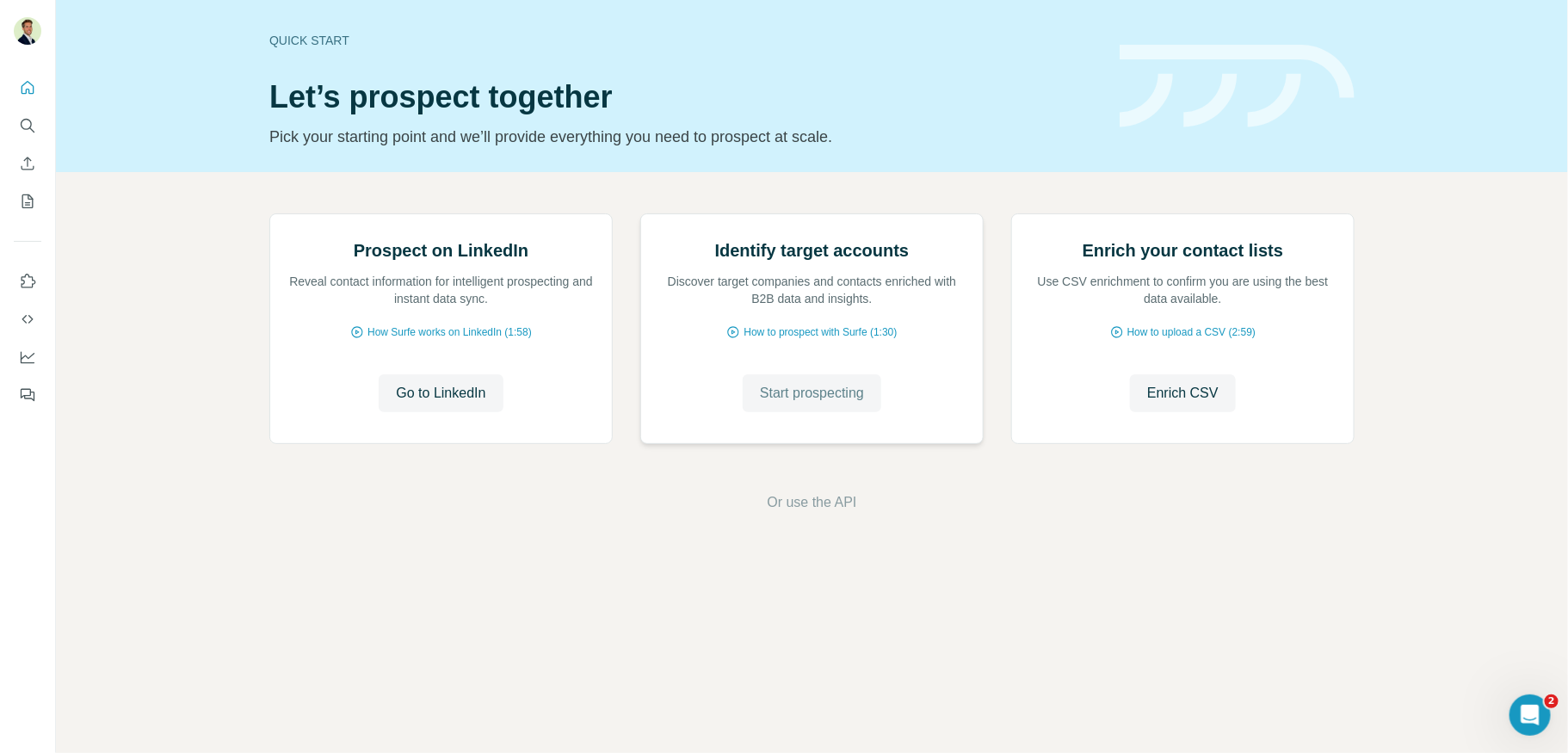
click at [799, 404] on span "Start prospecting" at bounding box center [812, 393] width 104 height 21
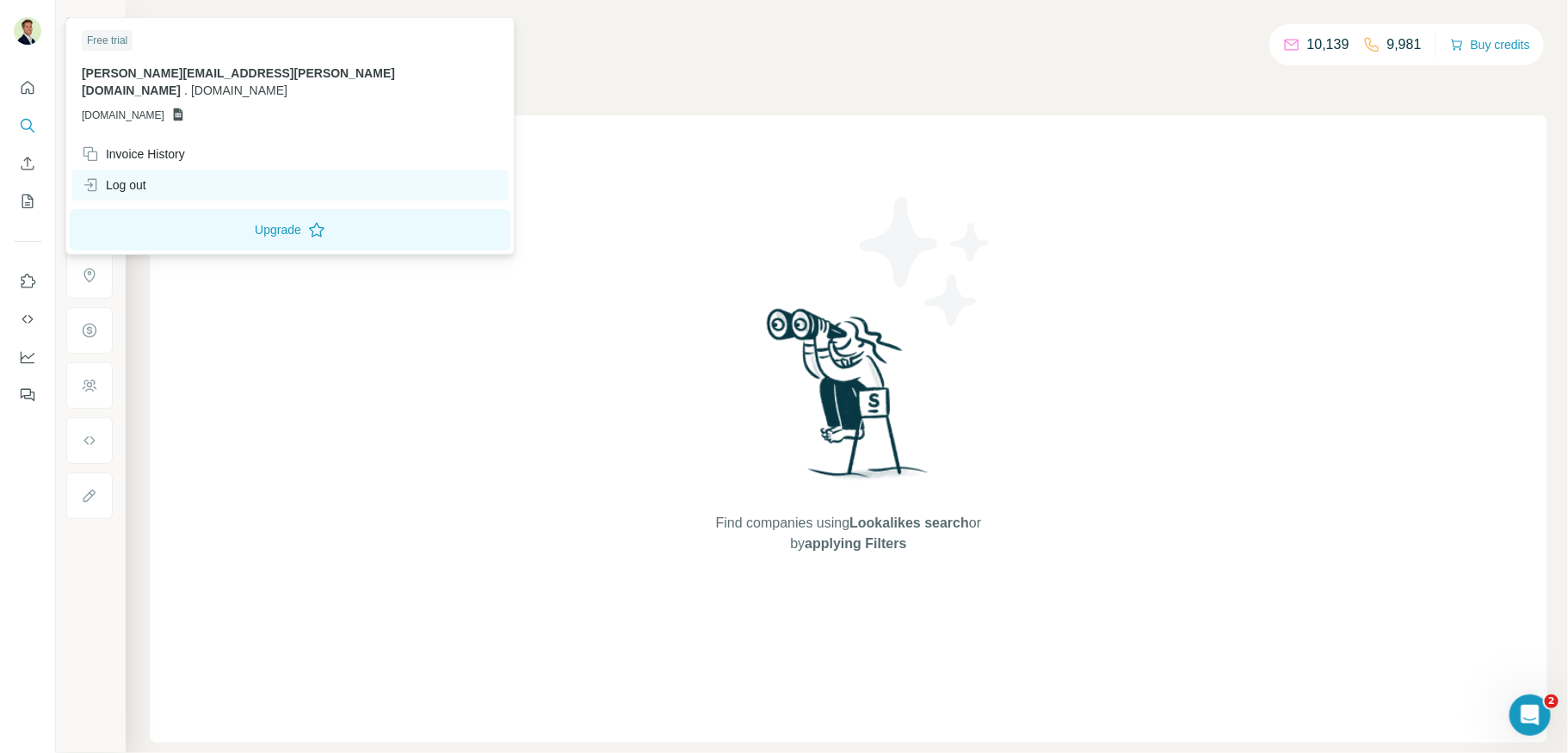
click at [121, 176] on div "Log out" at bounding box center [113, 185] width 64 height 17
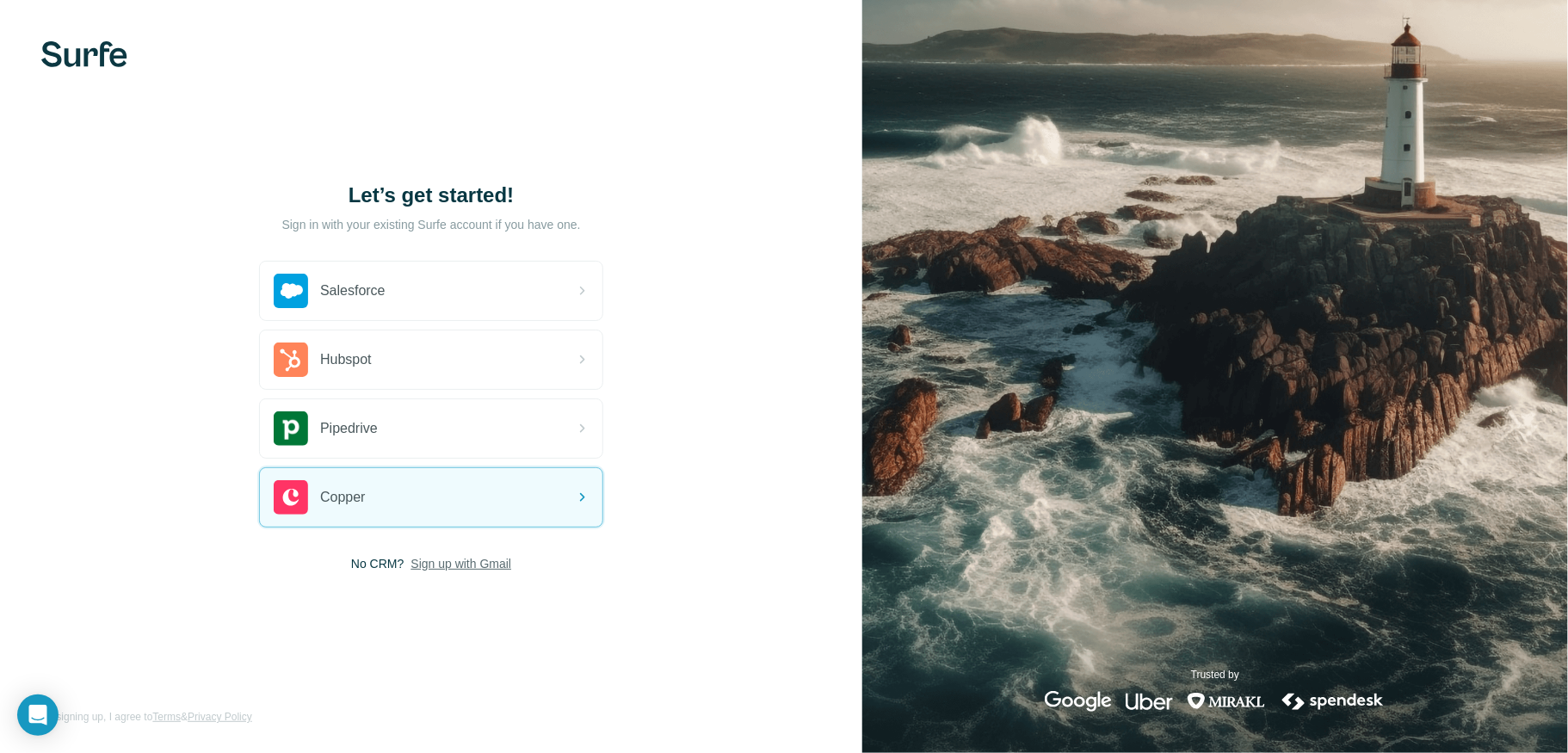
click at [441, 565] on span "Sign up with Gmail" at bounding box center [461, 564] width 100 height 17
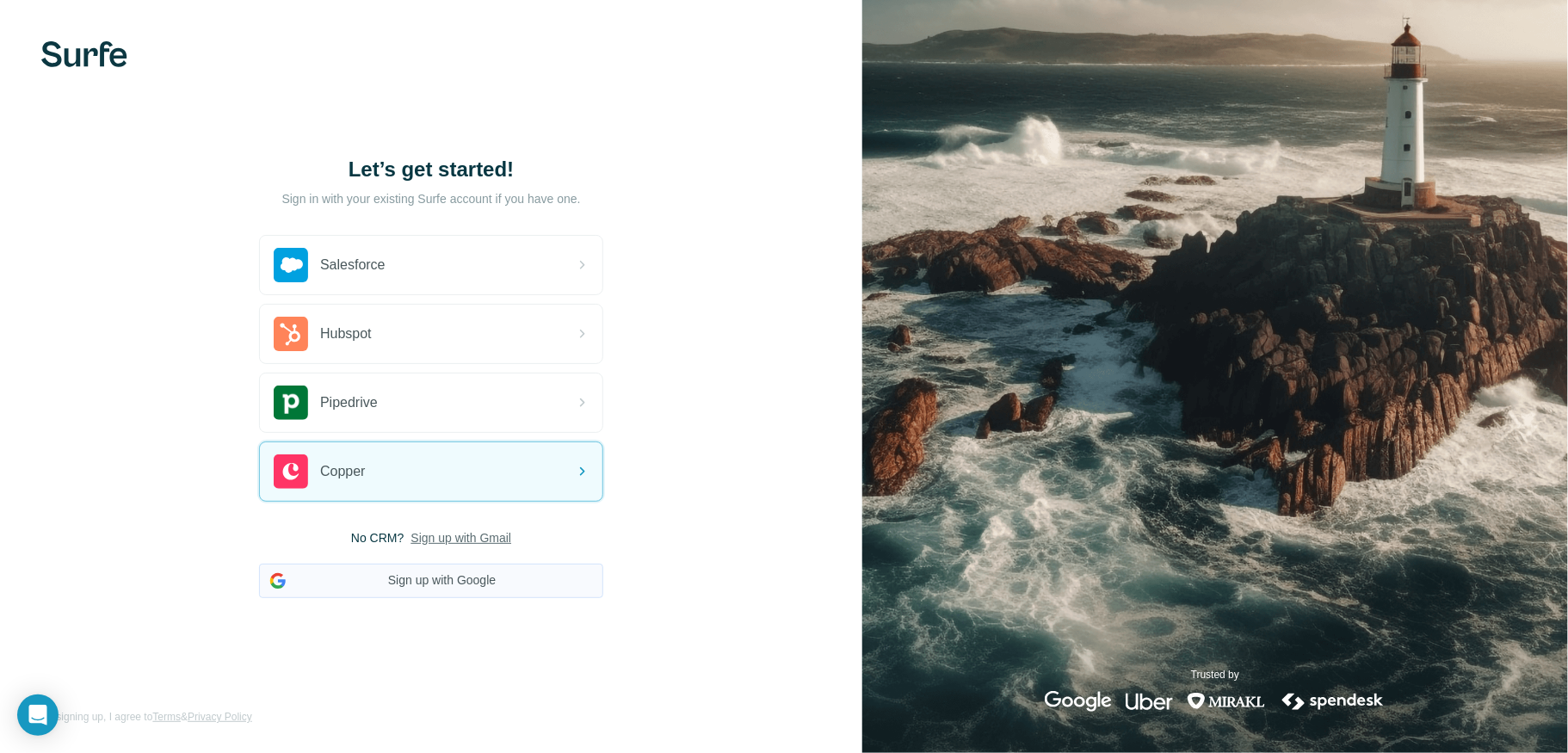
click at [442, 581] on button "Sign up with Google" at bounding box center [431, 581] width 345 height 34
